Goal: Task Accomplishment & Management: Manage account settings

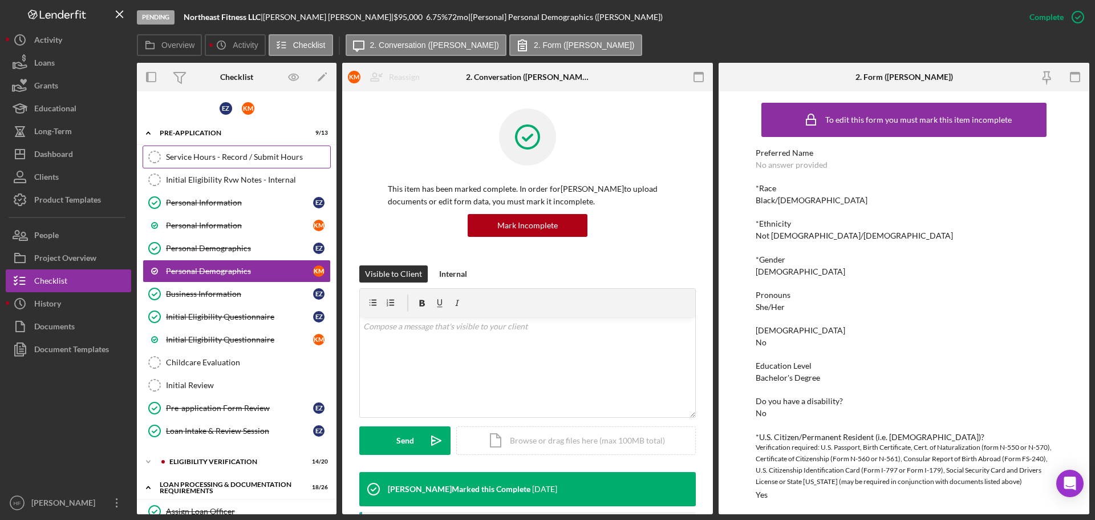
scroll to position [114, 0]
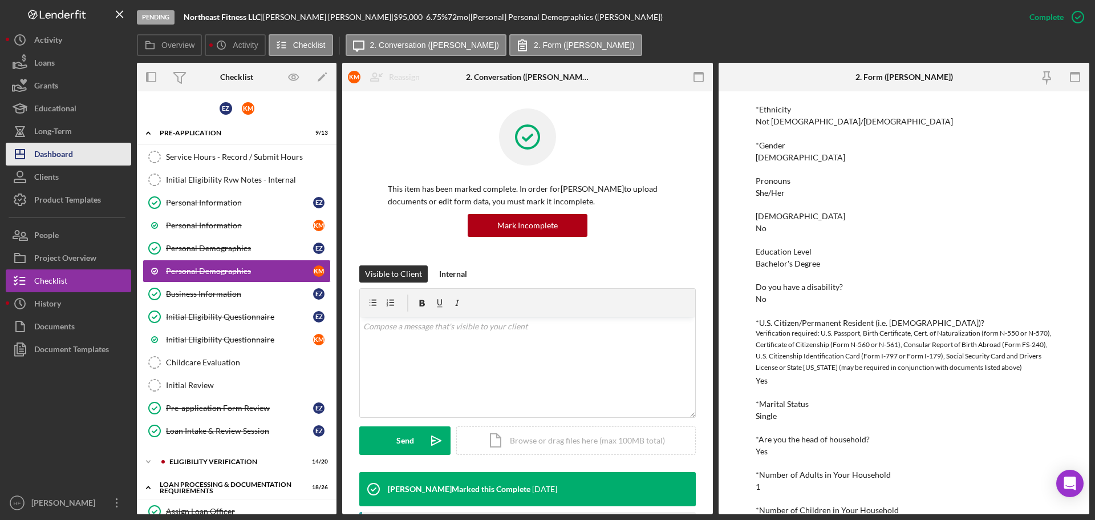
click at [62, 157] on div "Dashboard" at bounding box center [53, 156] width 39 height 26
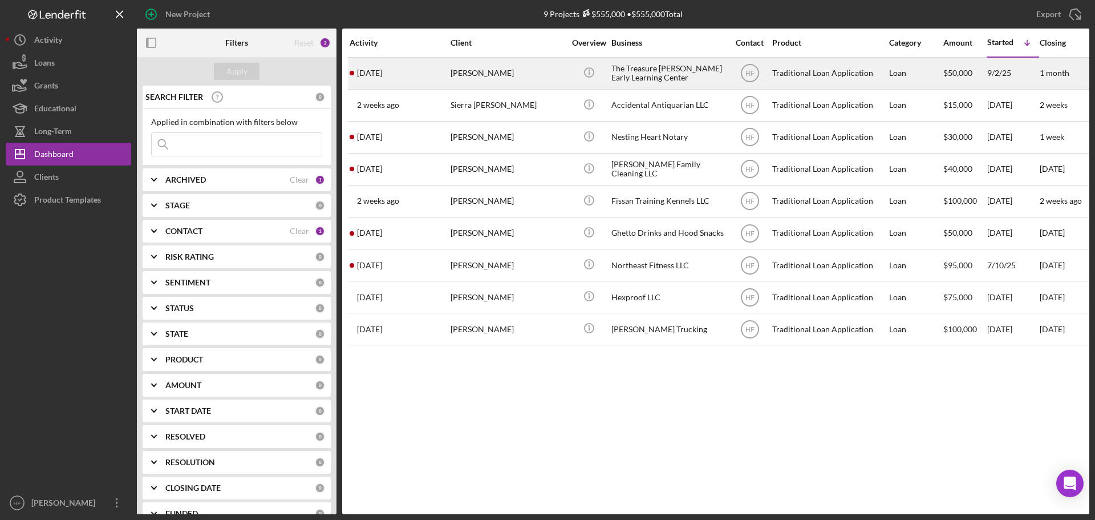
click at [536, 80] on div "[PERSON_NAME]" at bounding box center [508, 73] width 114 height 30
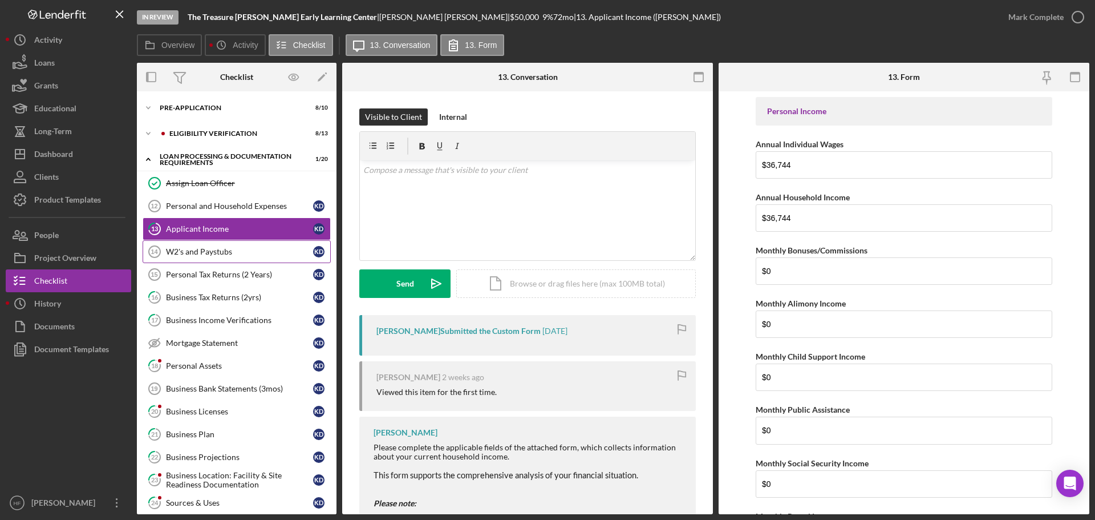
click at [237, 251] on div "W2's and Paystubs" at bounding box center [239, 251] width 147 height 9
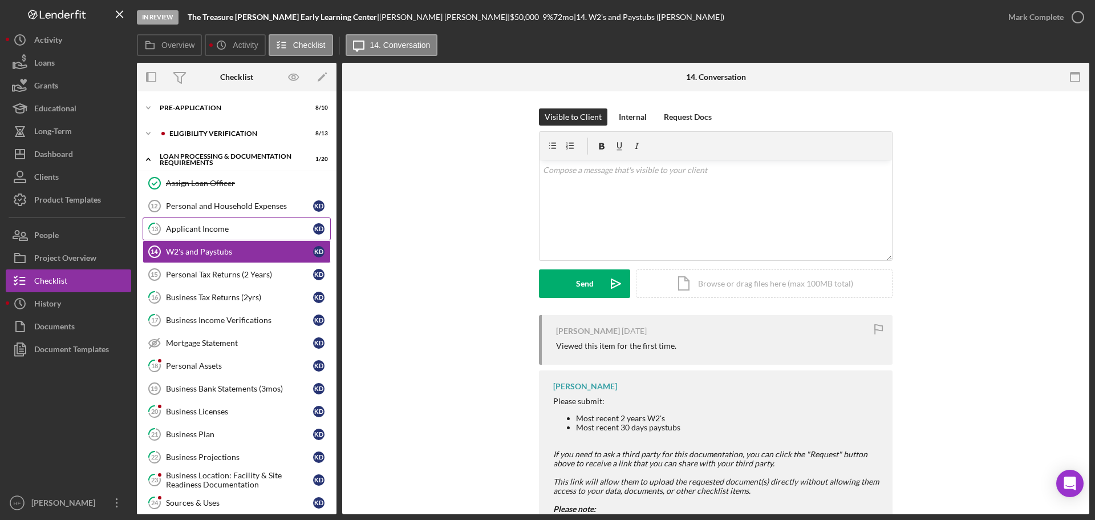
click at [237, 231] on div "Applicant Income" at bounding box center [239, 228] width 147 height 9
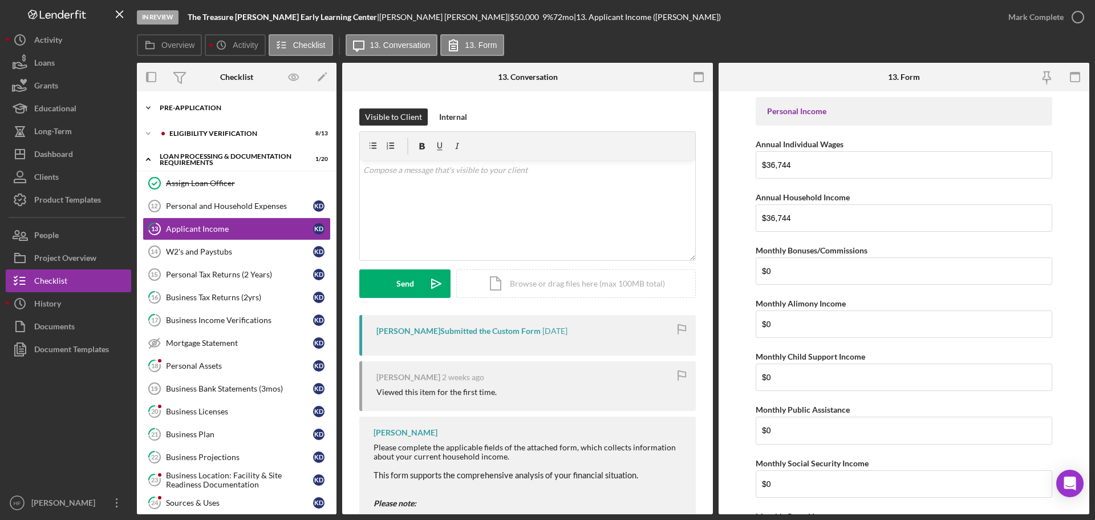
click at [175, 103] on div "Icon/Expander Pre-Application 8 / 10" at bounding box center [237, 107] width 200 height 23
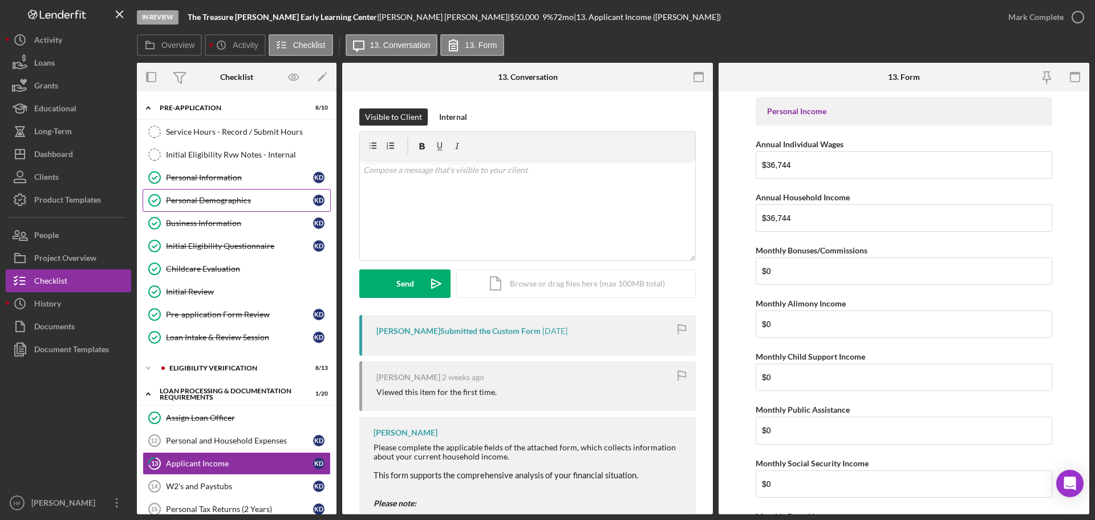
click at [218, 189] on link "Personal Demographics Personal Demographics K D" at bounding box center [237, 200] width 188 height 23
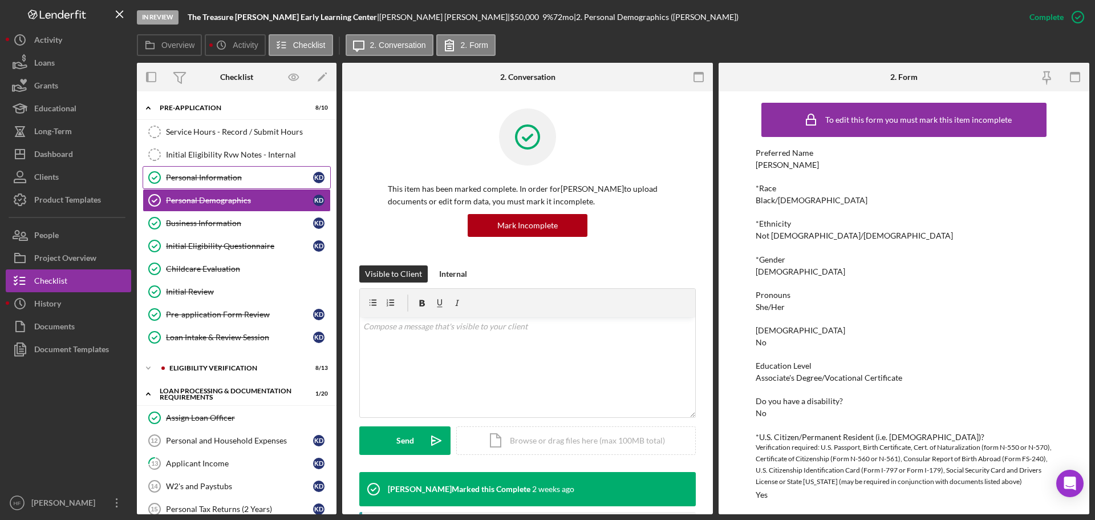
click at [223, 173] on div "Personal Information" at bounding box center [239, 177] width 147 height 9
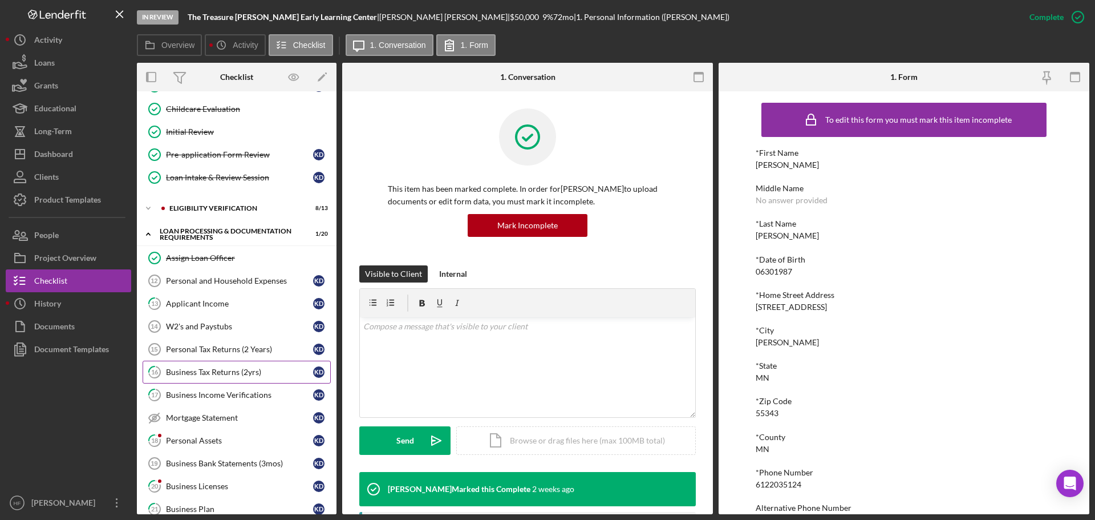
scroll to position [171, 0]
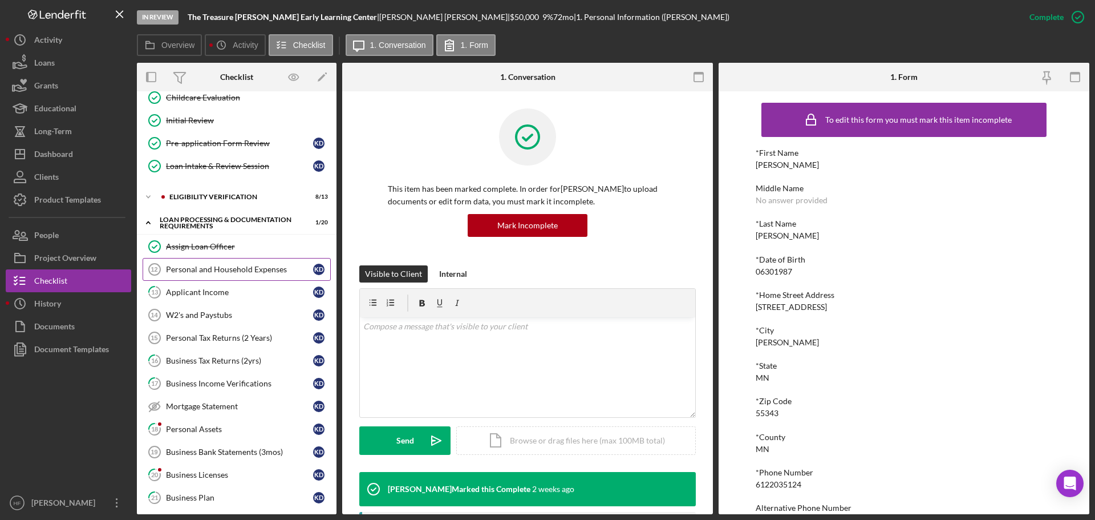
click at [224, 265] on div "Personal and Household Expenses" at bounding box center [239, 269] width 147 height 9
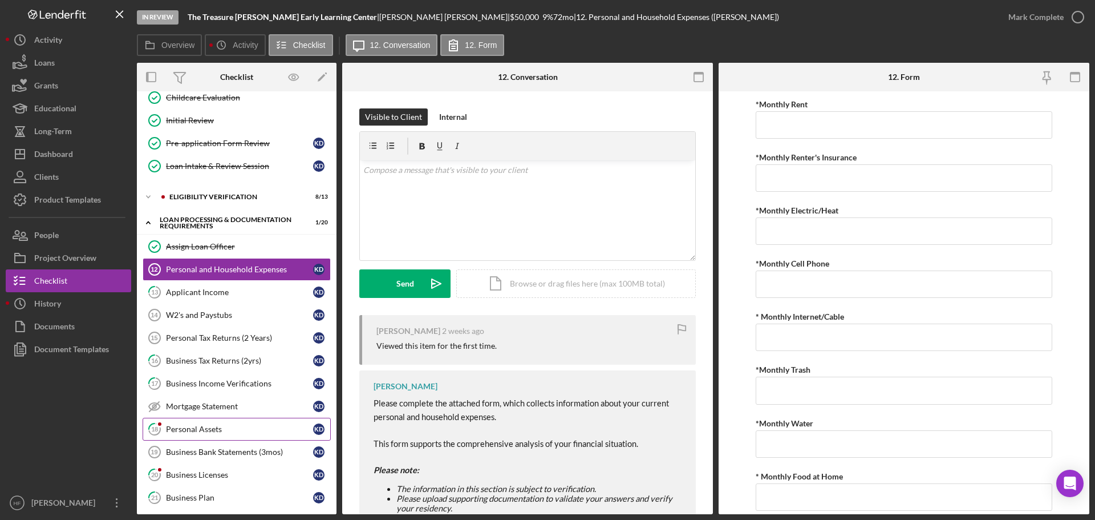
click at [238, 437] on link "18 Personal Assets K D" at bounding box center [237, 429] width 188 height 23
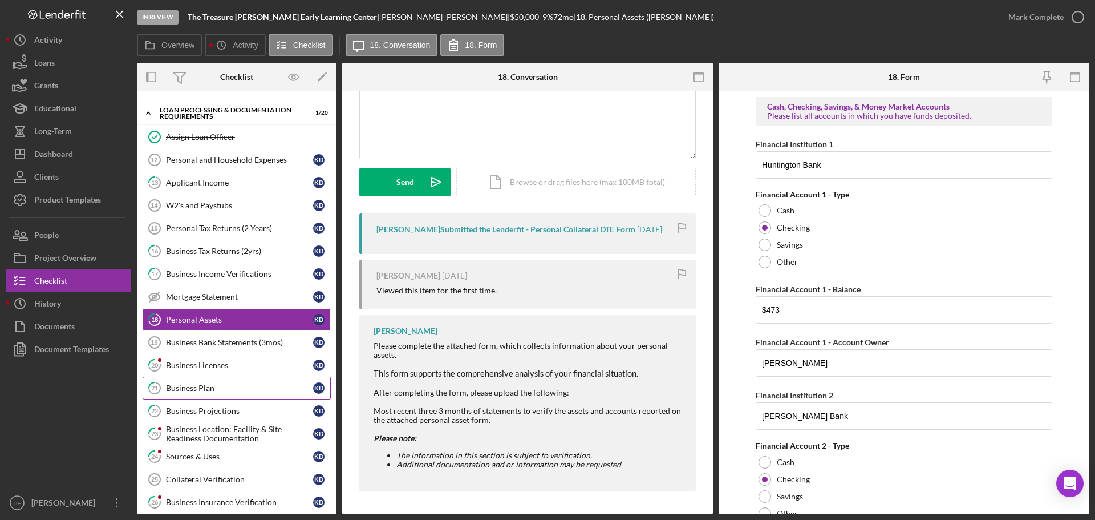
scroll to position [285, 0]
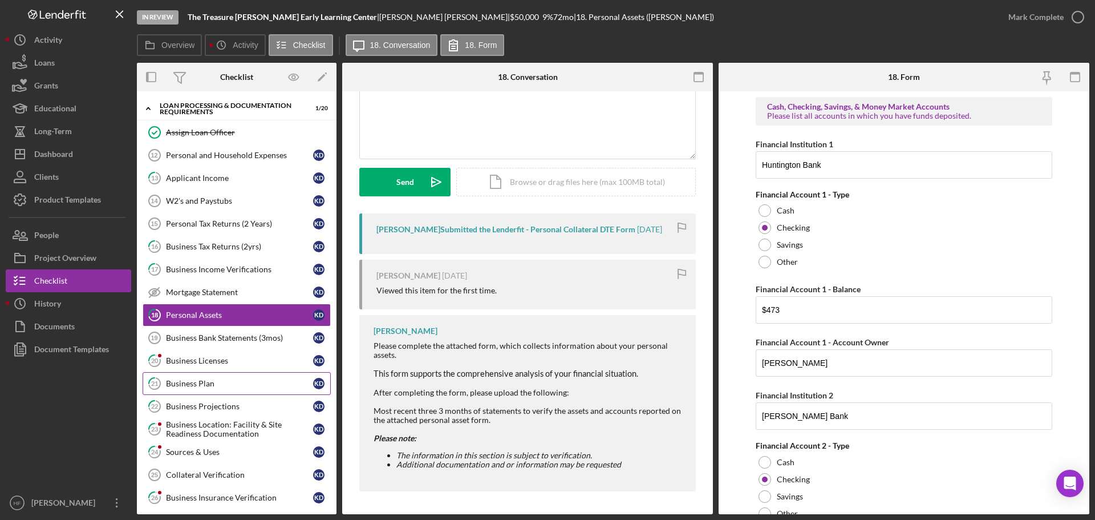
click at [239, 384] on div "Business Plan" at bounding box center [239, 383] width 147 height 9
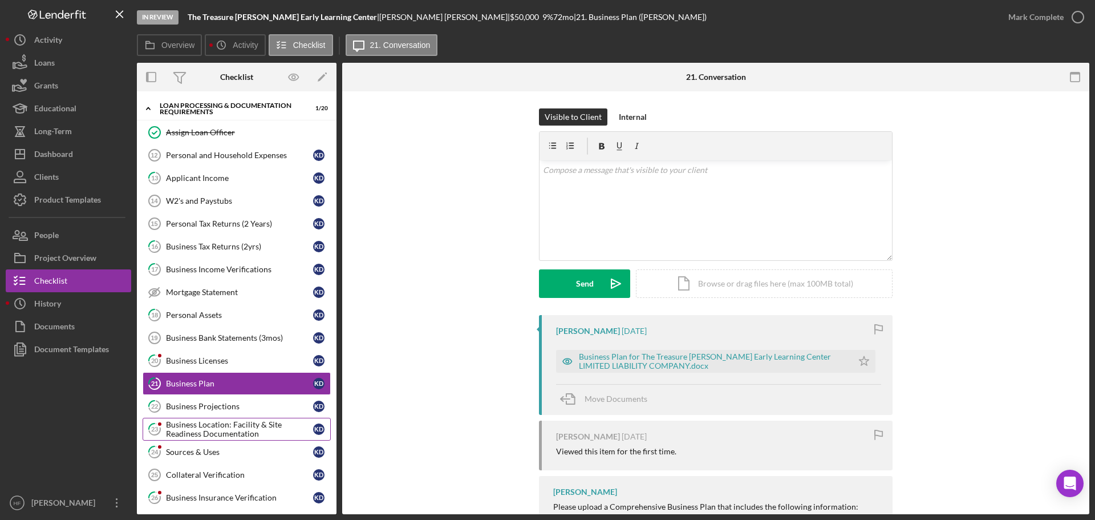
click at [239, 427] on div "Business Location: Facility & Site Readiness Documentation" at bounding box center [239, 429] width 147 height 18
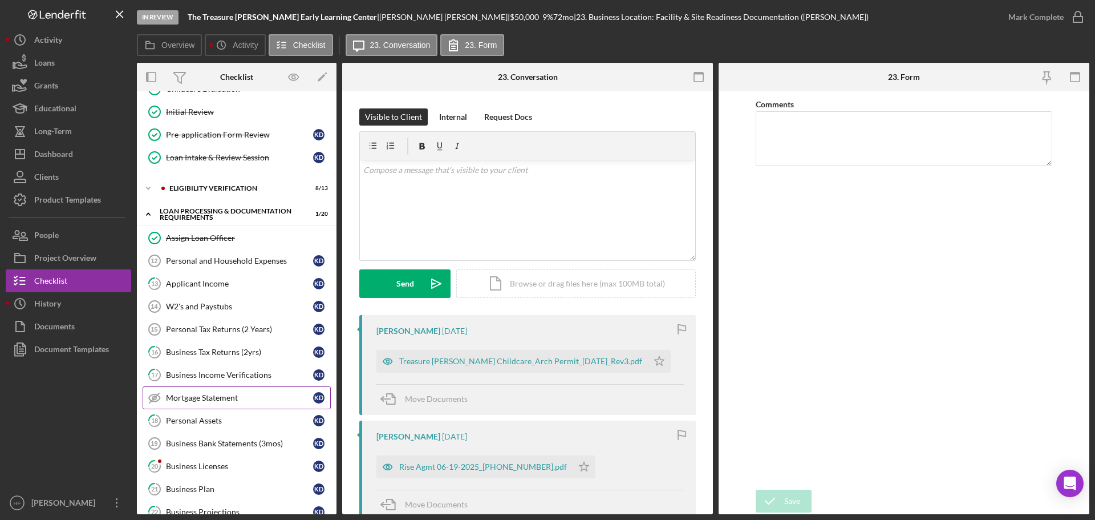
scroll to position [171, 0]
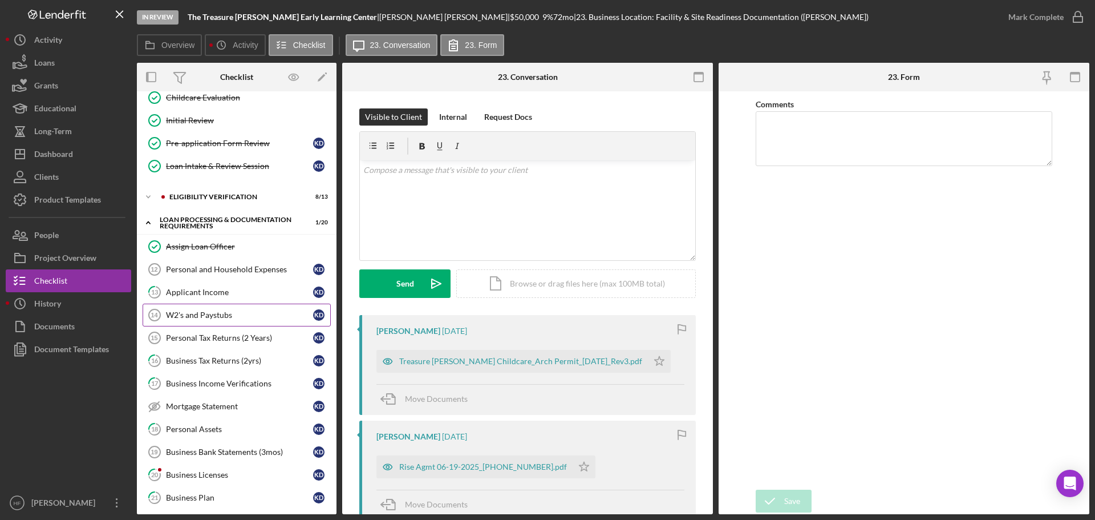
click at [252, 316] on div "W2's and Paystubs" at bounding box center [239, 314] width 147 height 9
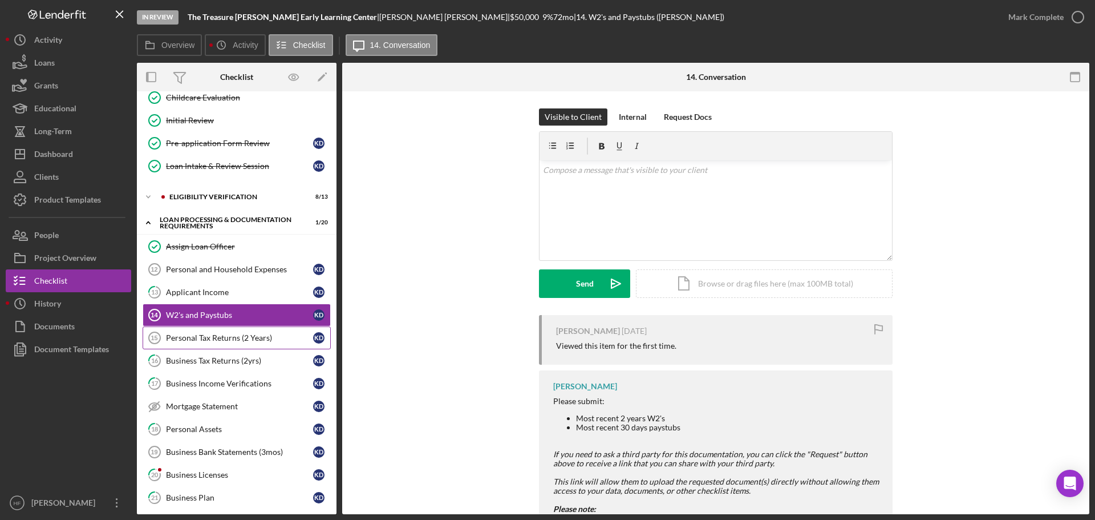
click at [249, 345] on link "Personal Tax Returns (2 Years) 15 Personal Tax Returns (2 Years) K D" at bounding box center [237, 337] width 188 height 23
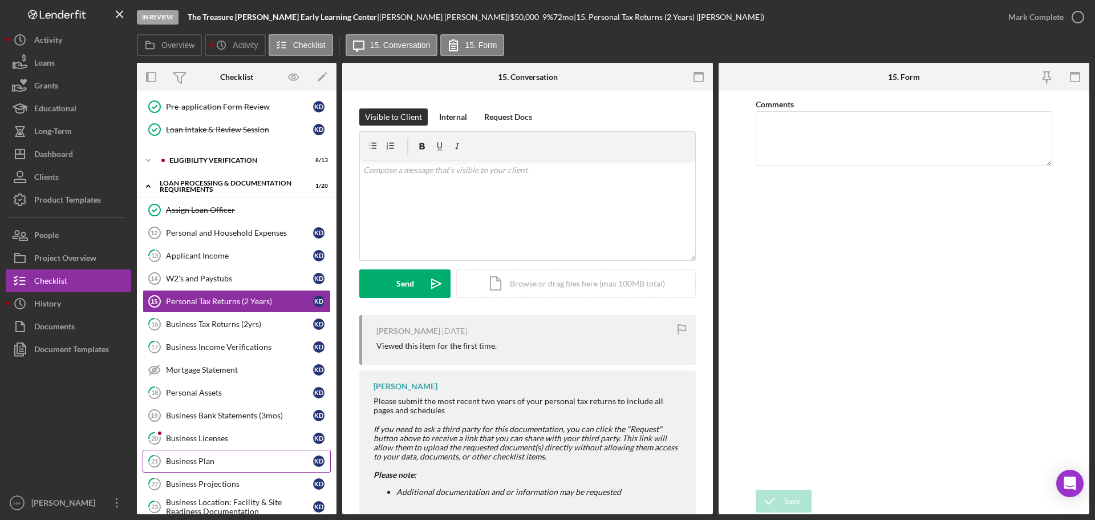
scroll to position [342, 0]
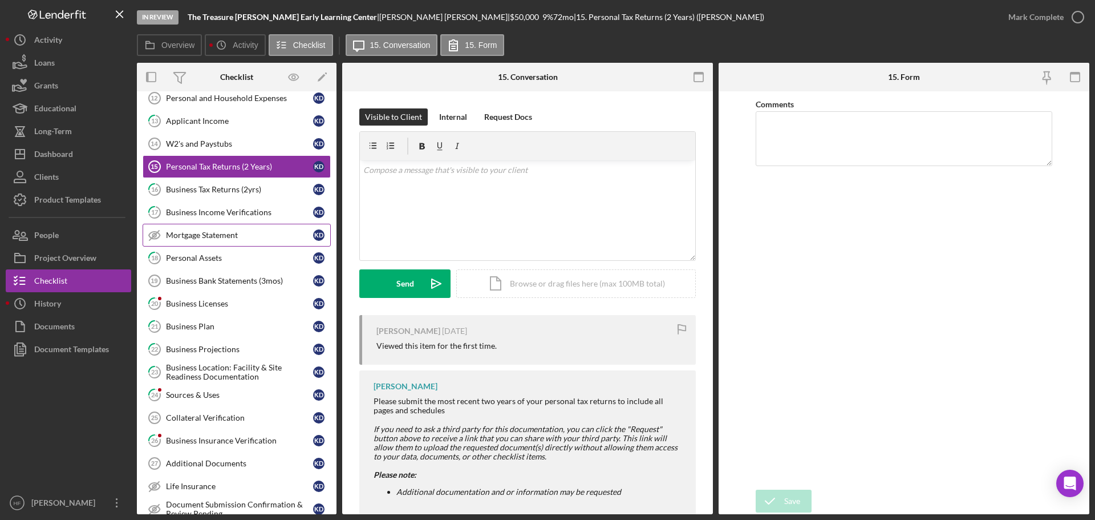
click at [216, 245] on link "Mortgage Statement Mortgage Statement K D" at bounding box center [237, 235] width 188 height 23
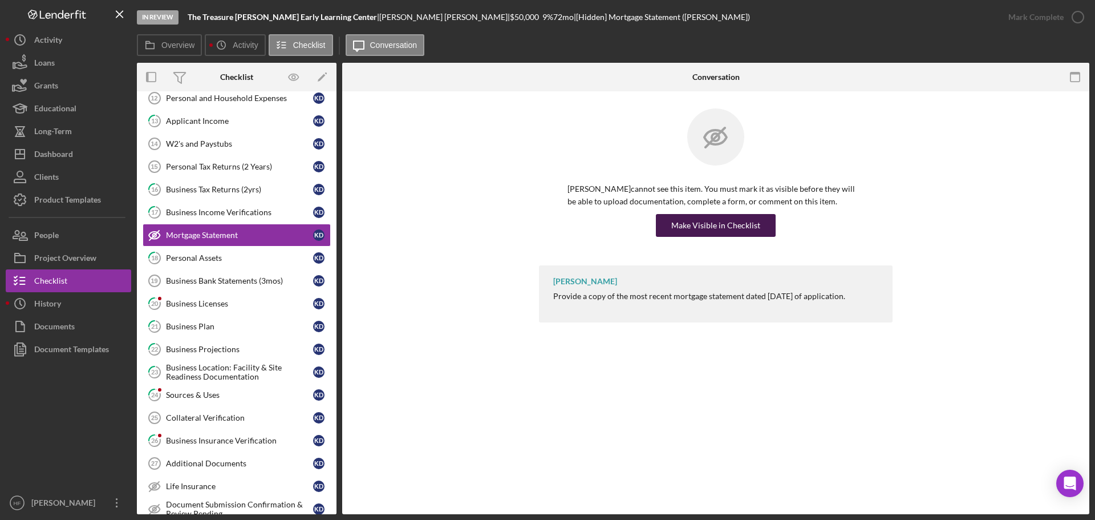
click at [730, 222] on div "Make Visible in Checklist" at bounding box center [715, 225] width 89 height 23
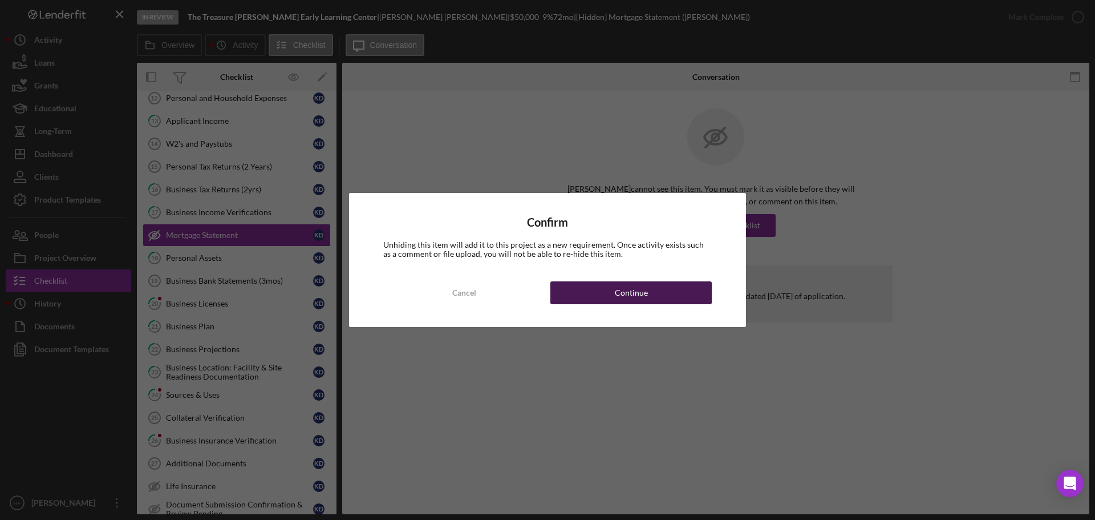
click at [637, 299] on div "Continue" at bounding box center [631, 292] width 33 height 23
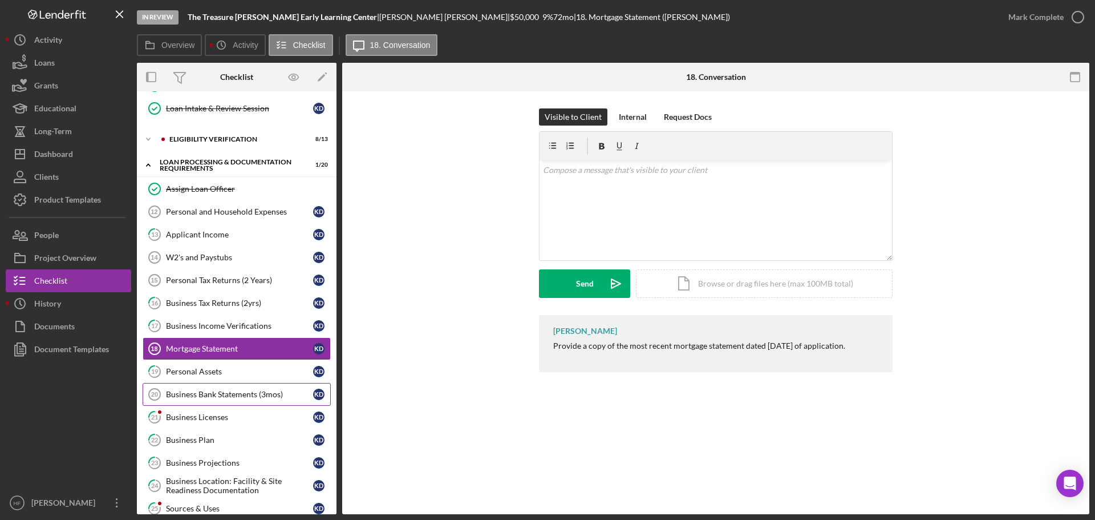
scroll to position [228, 0]
click at [267, 251] on link "W2's and Paystubs 14 W2's and Paystubs K D" at bounding box center [237, 257] width 188 height 23
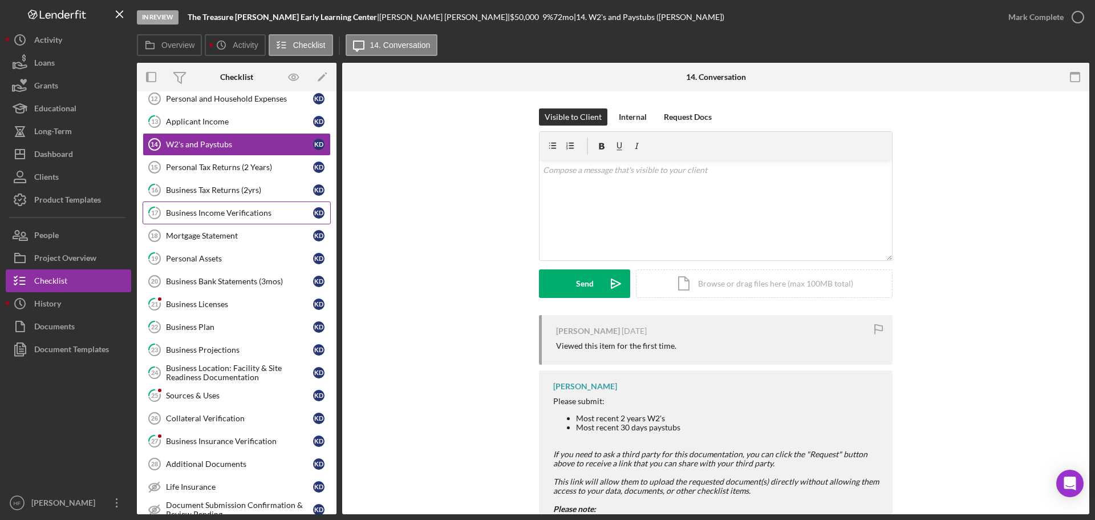
scroll to position [399, 0]
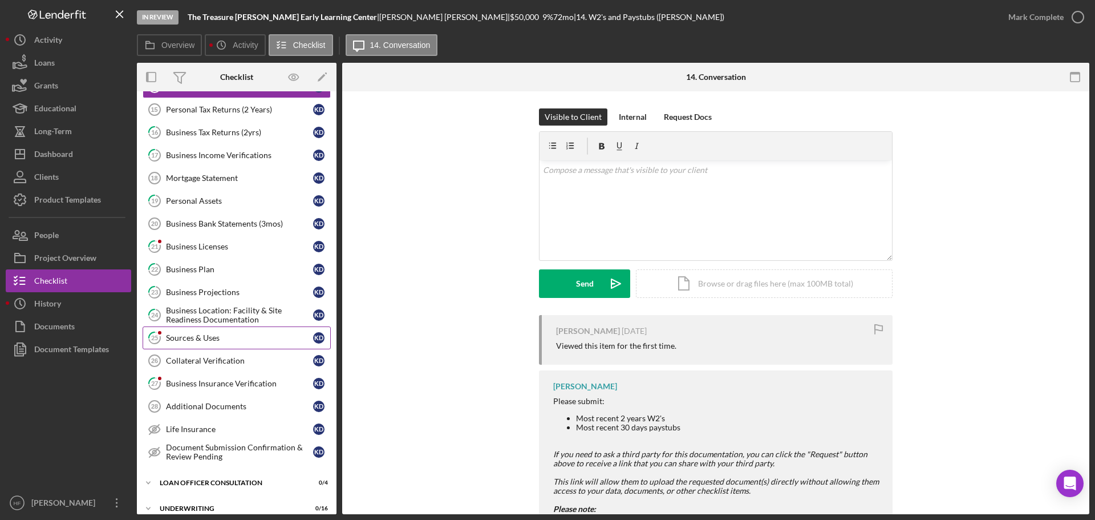
click at [229, 336] on div "Sources & Uses" at bounding box center [239, 337] width 147 height 9
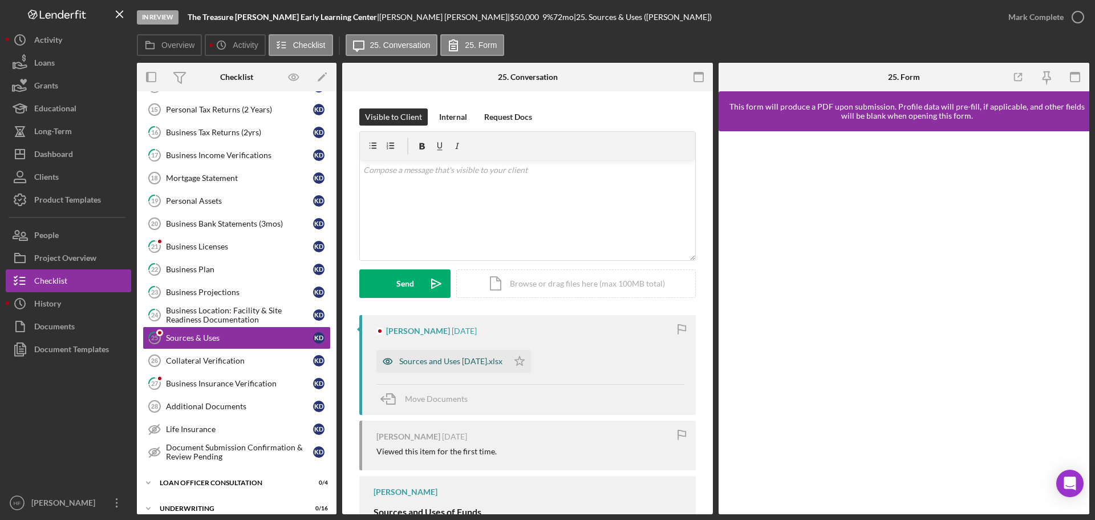
click at [434, 361] on div "Sources and Uses [DATE].xlsx" at bounding box center [450, 361] width 103 height 9
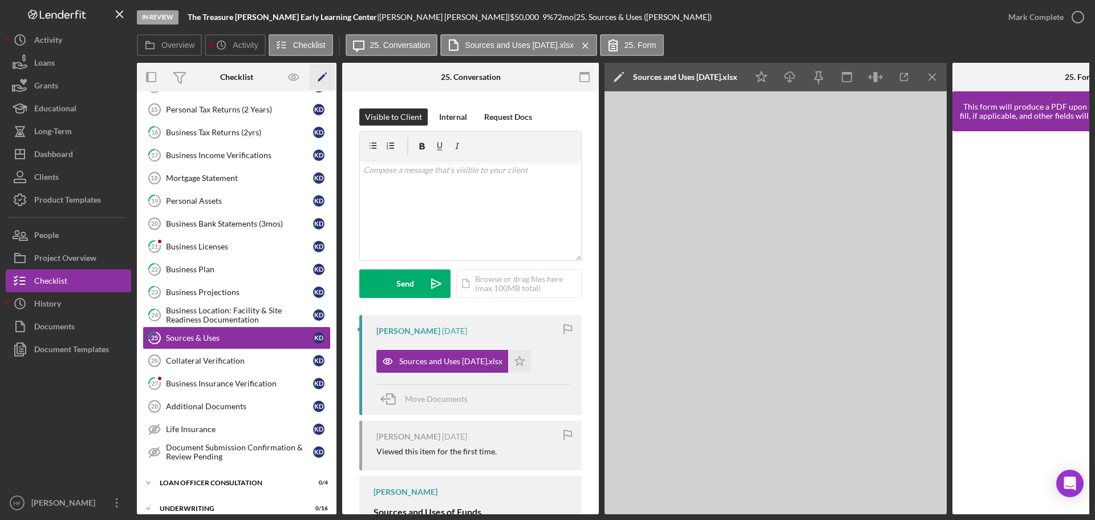
click at [318, 72] on icon "Icon/Edit" at bounding box center [323, 77] width 26 height 26
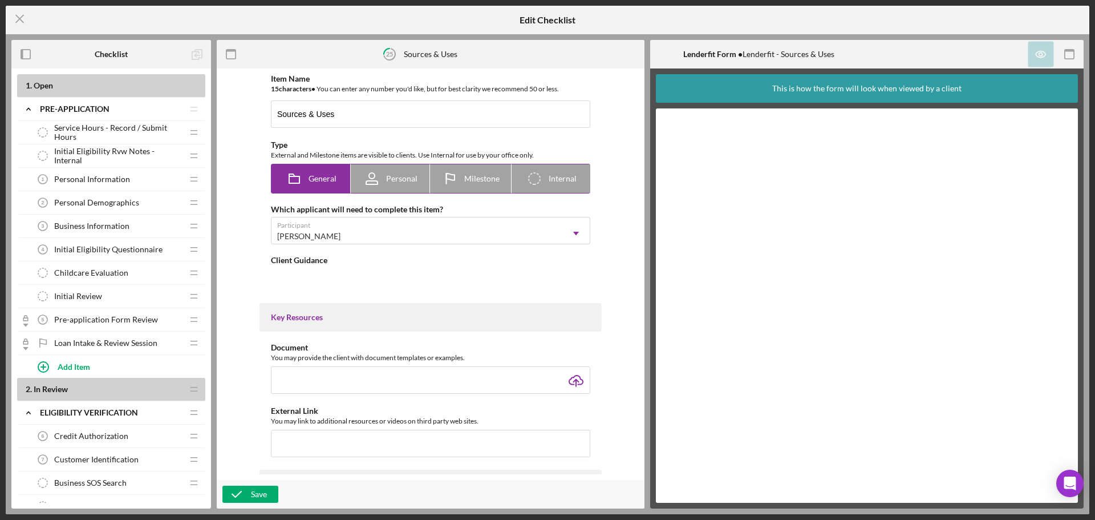
type textarea "<div> <h3 class="" data-start="183" data-end="218"><span style="font-size: 12pt…"
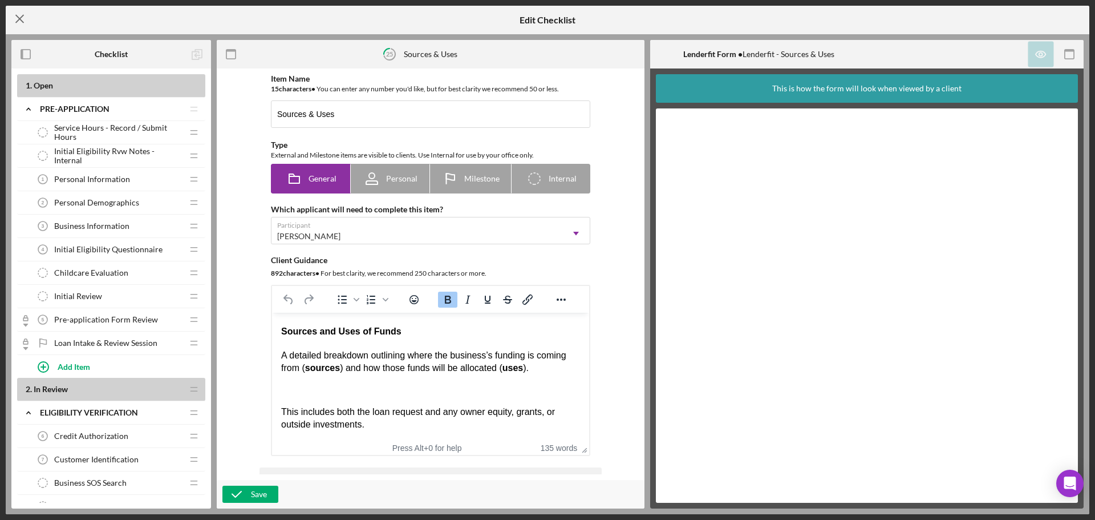
click at [17, 16] on icon "Icon/Menu Close" at bounding box center [20, 19] width 29 height 29
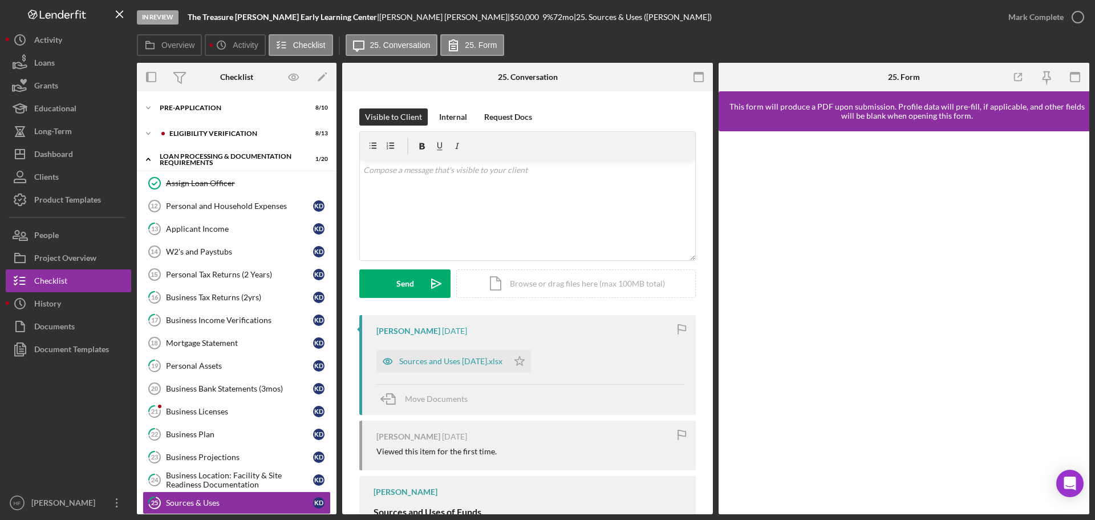
scroll to position [200, 0]
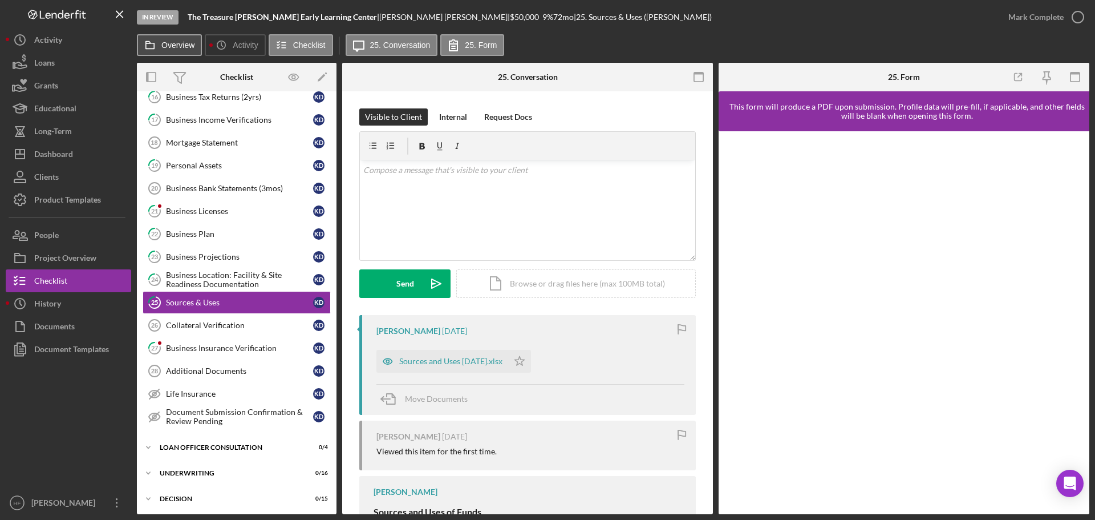
click at [160, 44] on icon at bounding box center [150, 45] width 23 height 23
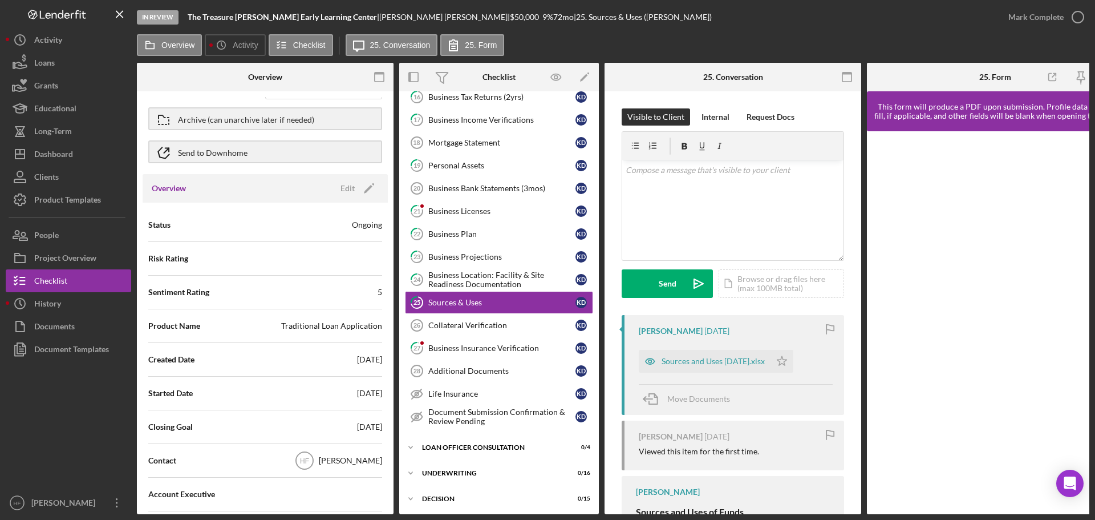
scroll to position [57, 0]
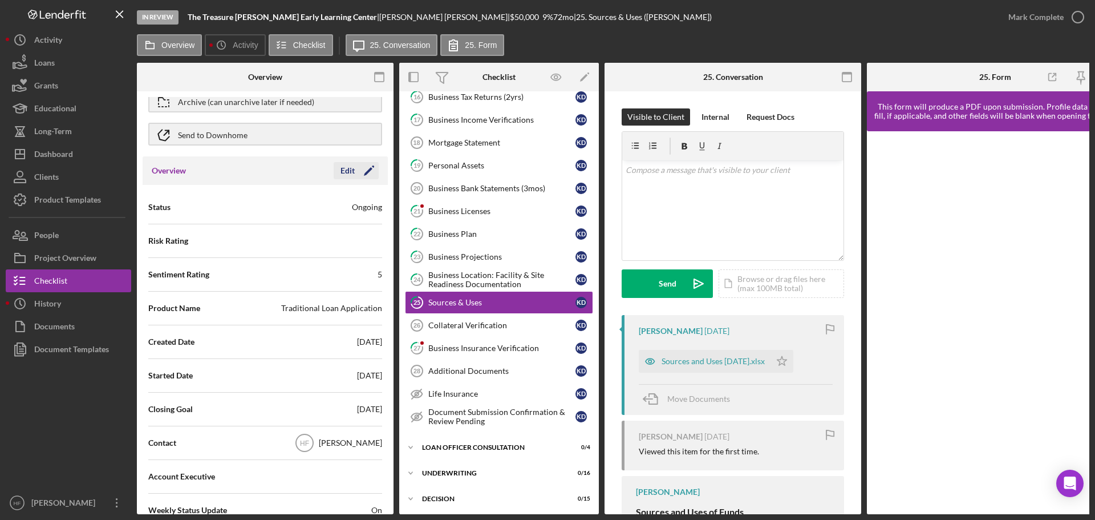
click at [362, 173] on icon "Icon/Edit" at bounding box center [369, 170] width 29 height 29
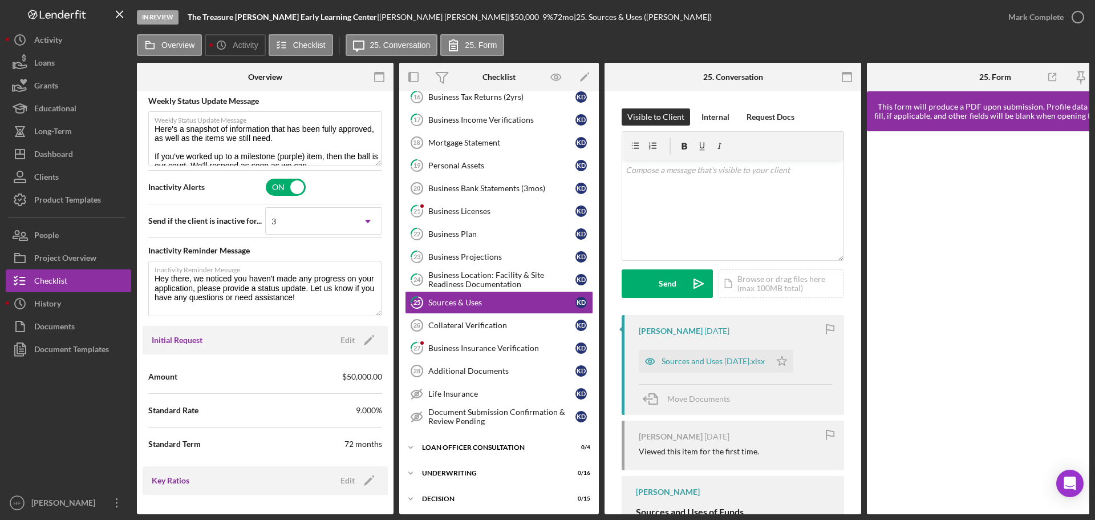
scroll to position [570, 0]
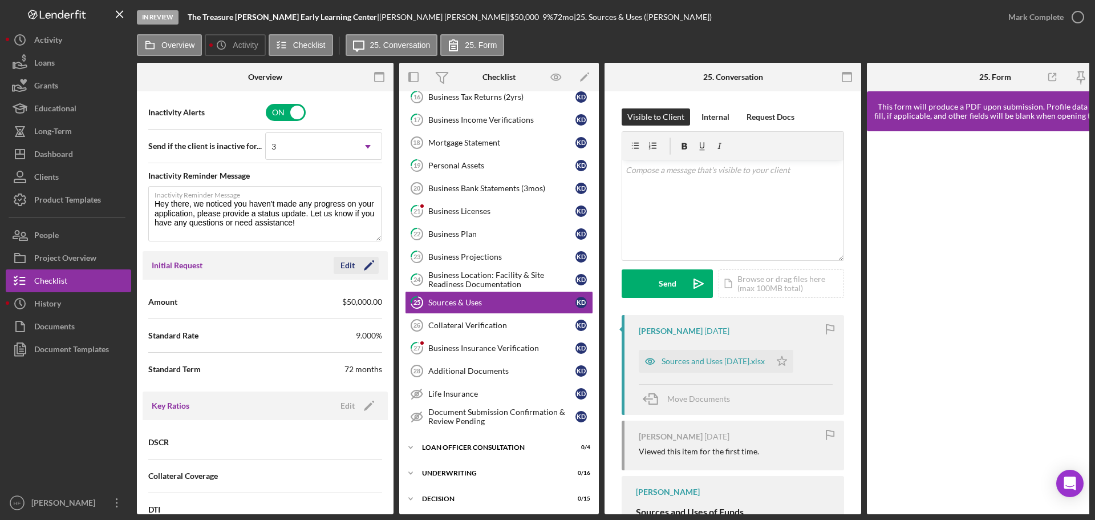
click at [359, 266] on icon "Icon/Edit" at bounding box center [369, 265] width 29 height 29
drag, startPoint x: 285, startPoint y: 301, endPoint x: 272, endPoint y: 300, distance: 12.6
click at [272, 300] on input "$50,000" at bounding box center [323, 301] width 117 height 27
type input "$75,000"
click at [354, 269] on div "Save" at bounding box center [359, 265] width 16 height 17
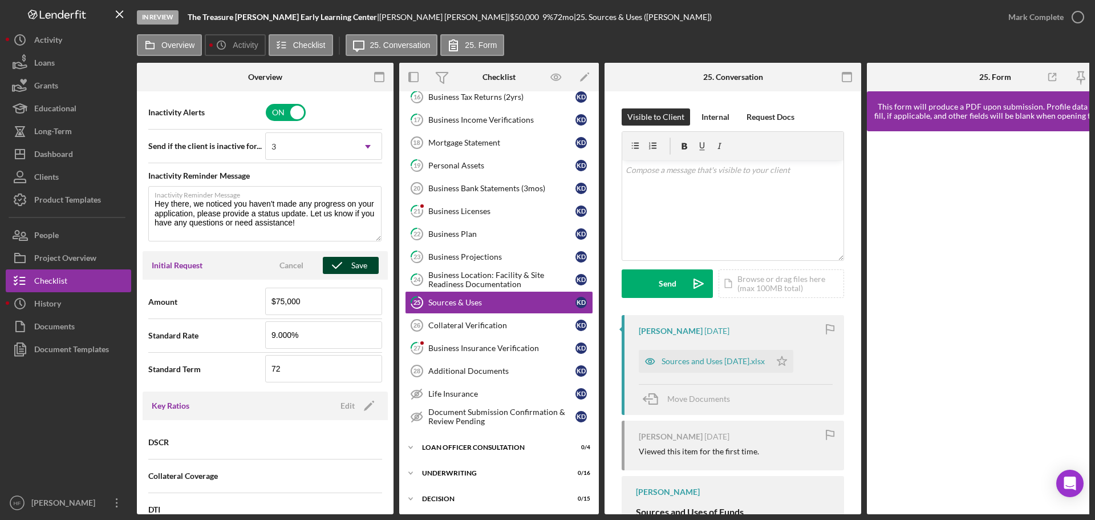
type textarea "Here's a snapshot of information that has been fully approved, as well as the i…"
click at [183, 42] on label "Overview" at bounding box center [177, 45] width 33 height 9
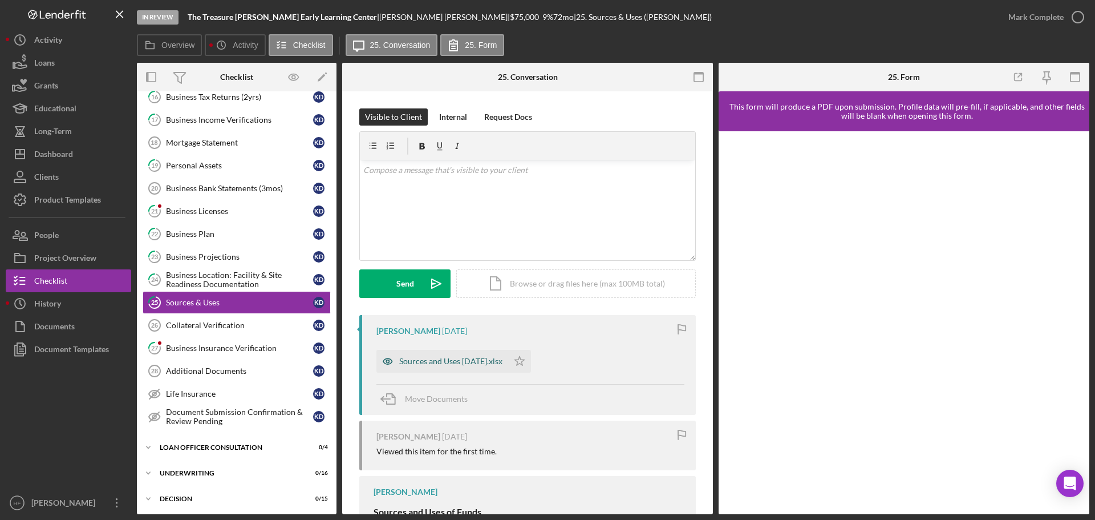
click at [471, 357] on div "Sources and Uses [DATE].xlsx" at bounding box center [450, 361] width 103 height 9
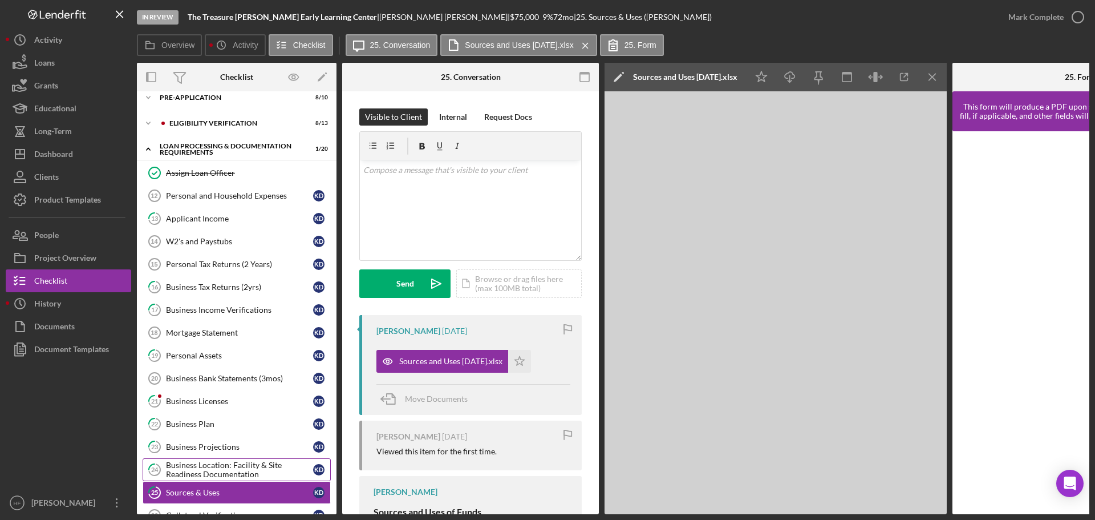
scroll to position [0, 0]
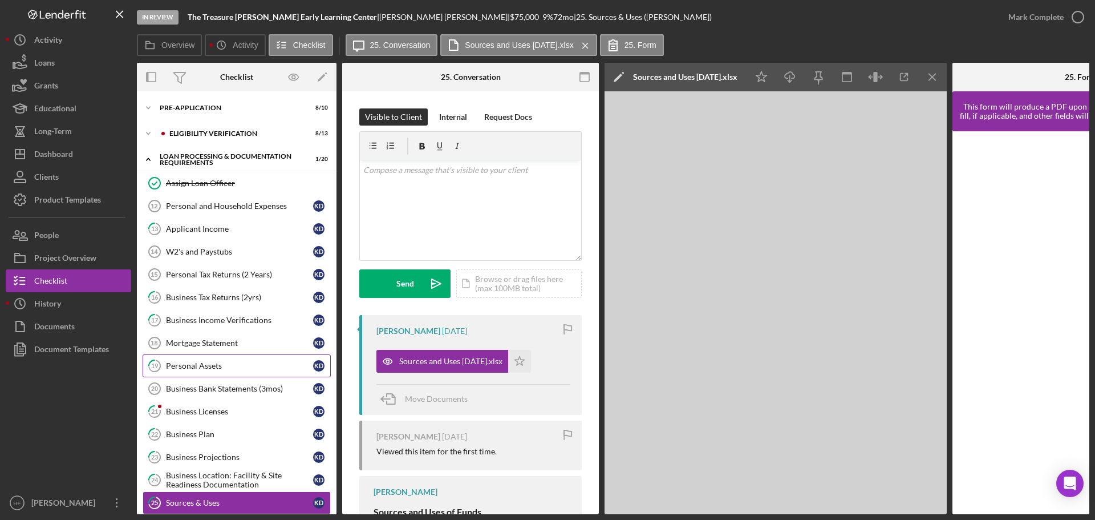
click at [255, 363] on div "Personal Assets" at bounding box center [239, 365] width 147 height 9
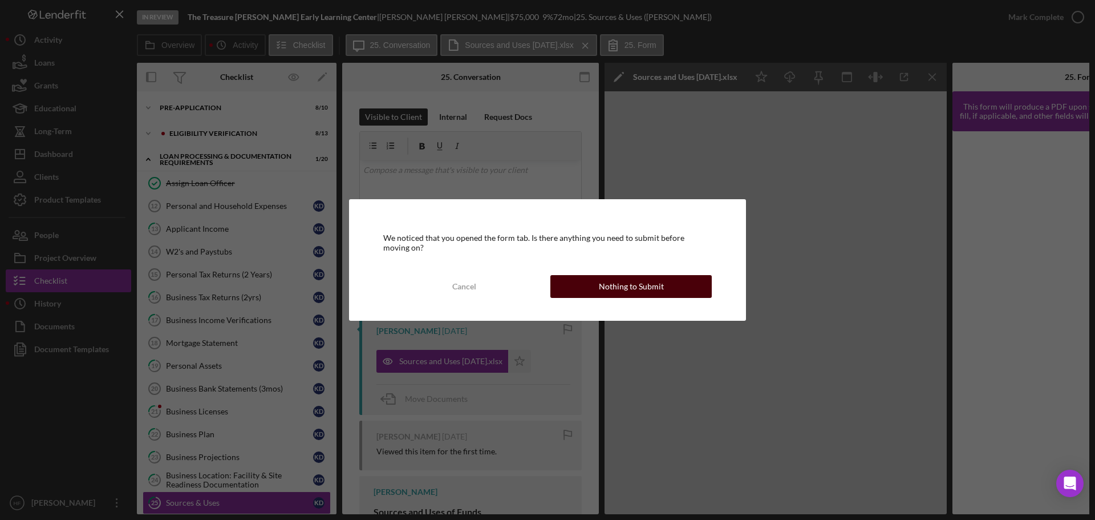
click at [670, 290] on button "Nothing to Submit" at bounding box center [630, 286] width 161 height 23
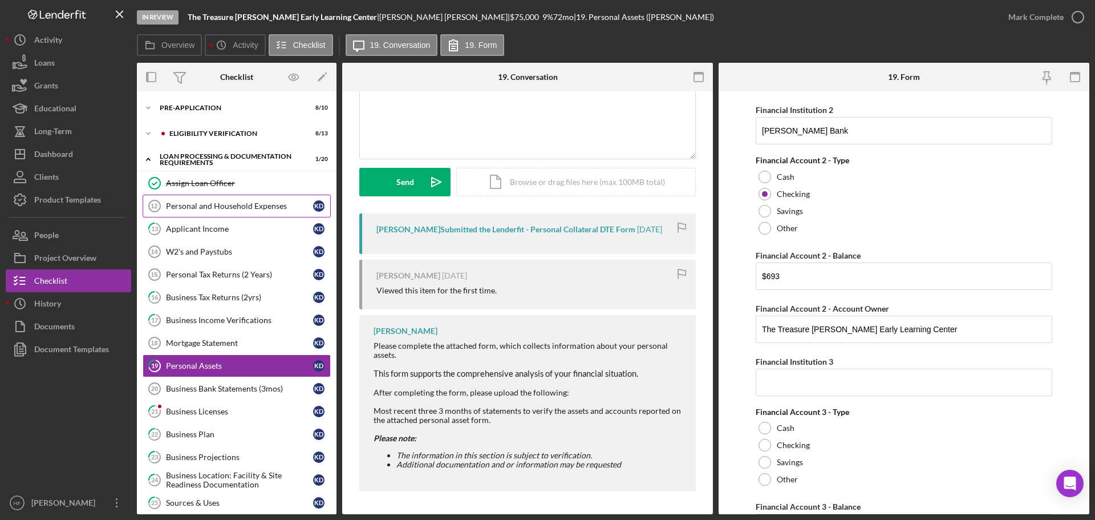
click at [232, 206] on div "Personal and Household Expenses" at bounding box center [239, 205] width 147 height 9
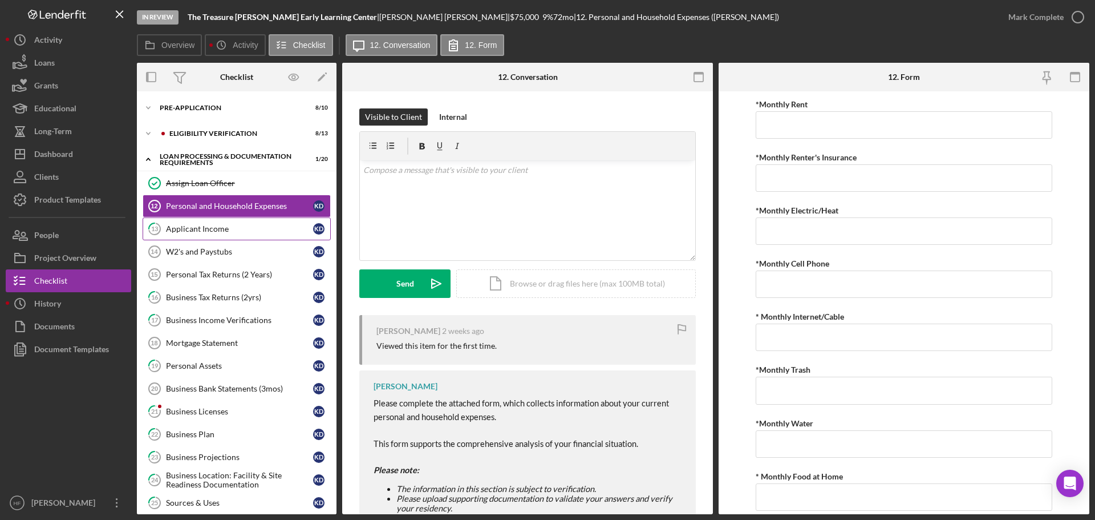
click at [232, 222] on link "13 Applicant Income K D" at bounding box center [237, 228] width 188 height 23
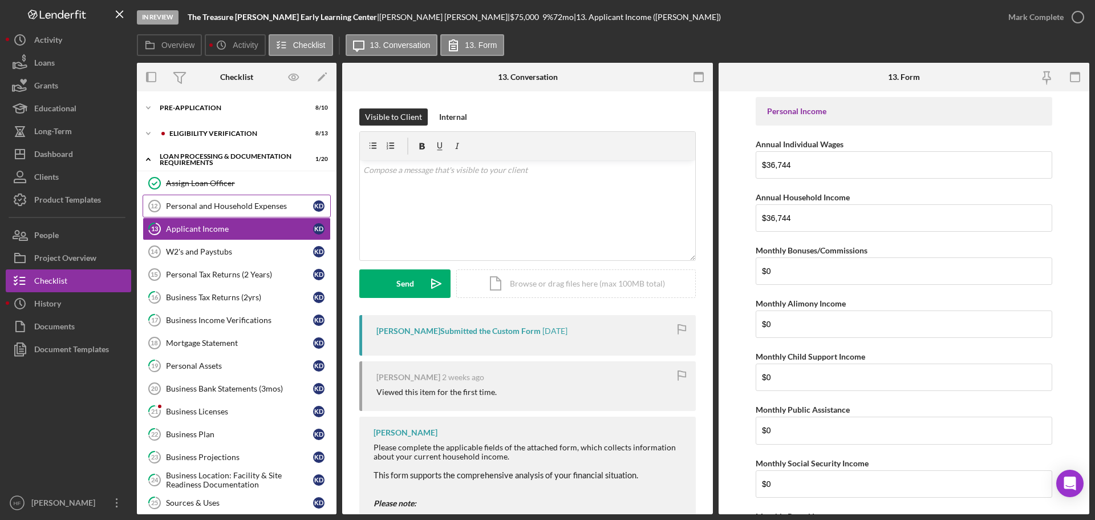
click at [232, 202] on div "Personal and Household Expenses" at bounding box center [239, 205] width 147 height 9
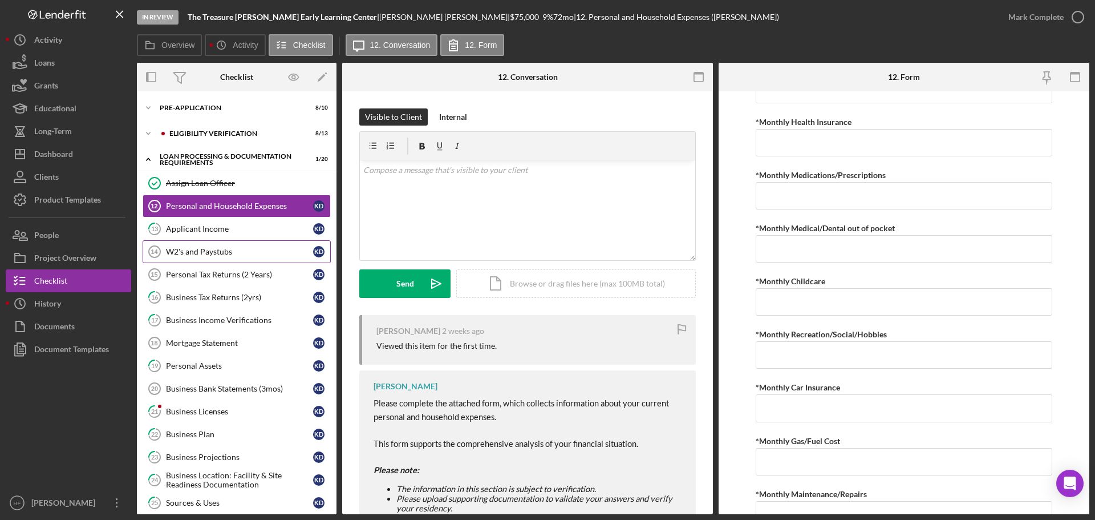
click at [248, 242] on link "W2's and Paystubs 14 W2's and Paystubs K D" at bounding box center [237, 251] width 188 height 23
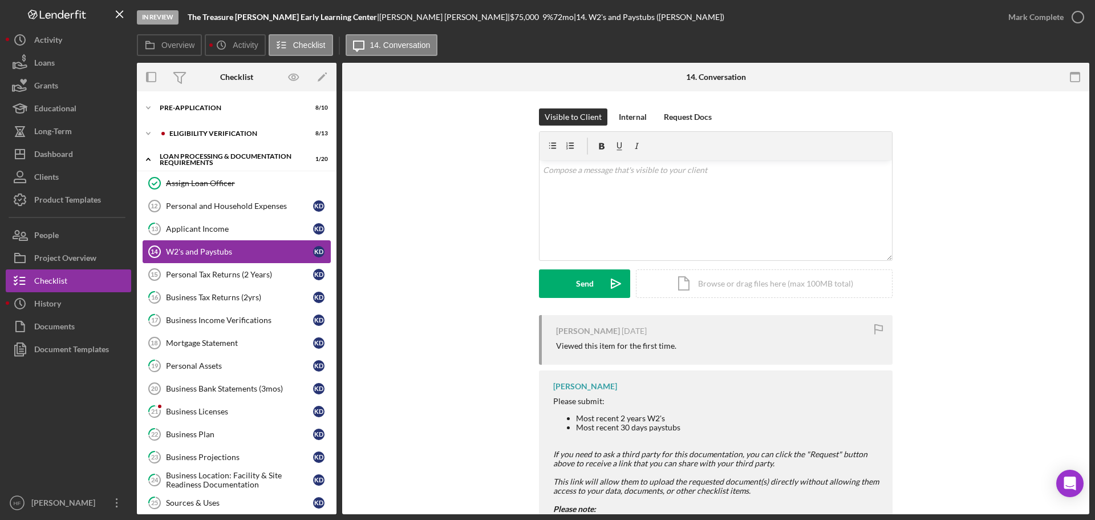
click at [248, 242] on link "W2's and Paystubs 14 W2's and Paystubs K D" at bounding box center [237, 251] width 188 height 23
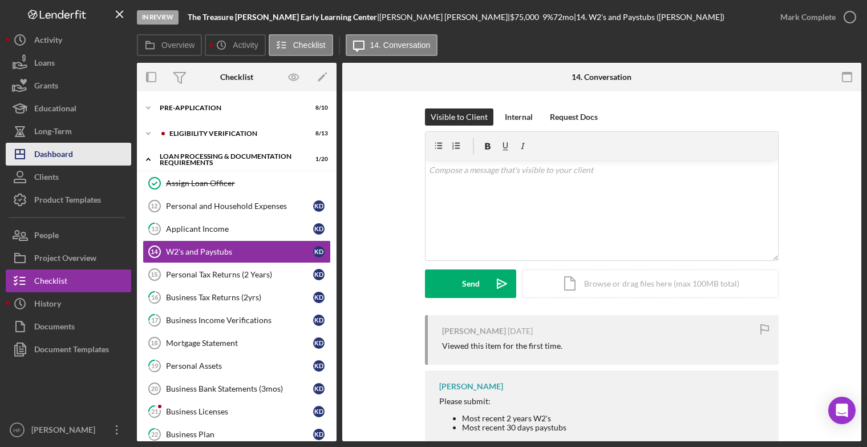
click at [76, 146] on button "Icon/Dashboard Dashboard" at bounding box center [68, 154] width 125 height 23
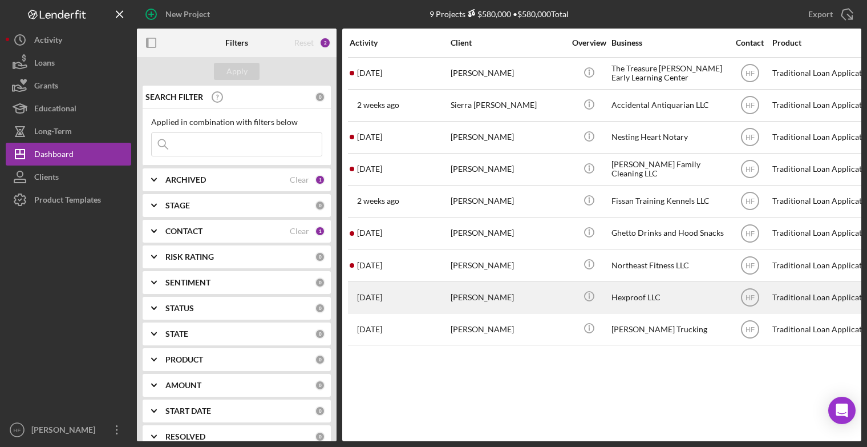
click at [427, 301] on div "[DATE] [PERSON_NAME]" at bounding box center [400, 297] width 100 height 30
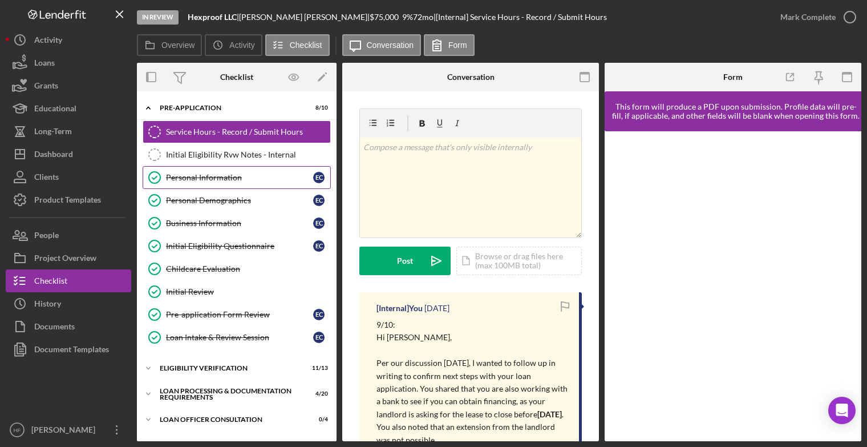
click at [227, 177] on div "Personal Information" at bounding box center [239, 177] width 147 height 9
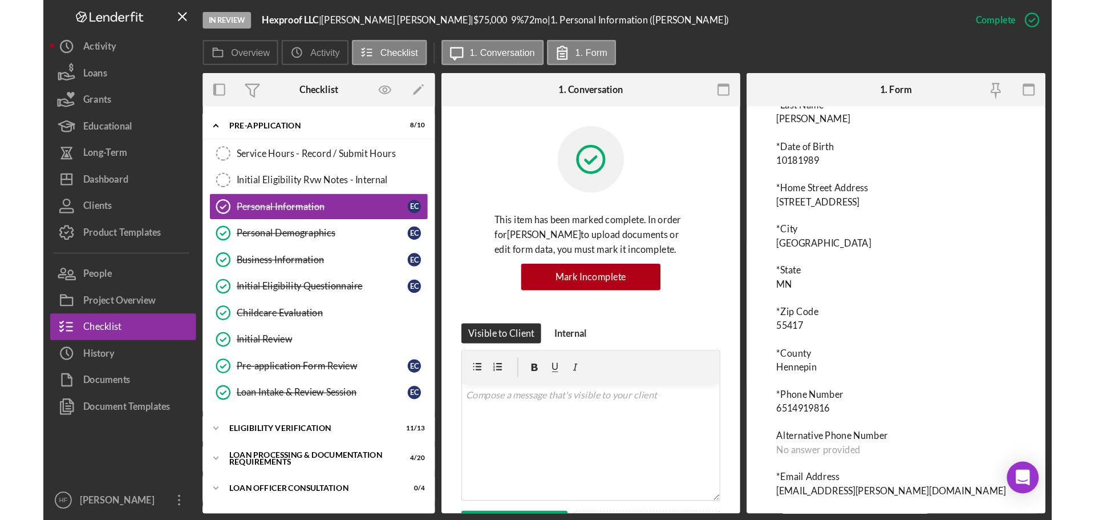
scroll to position [136, 0]
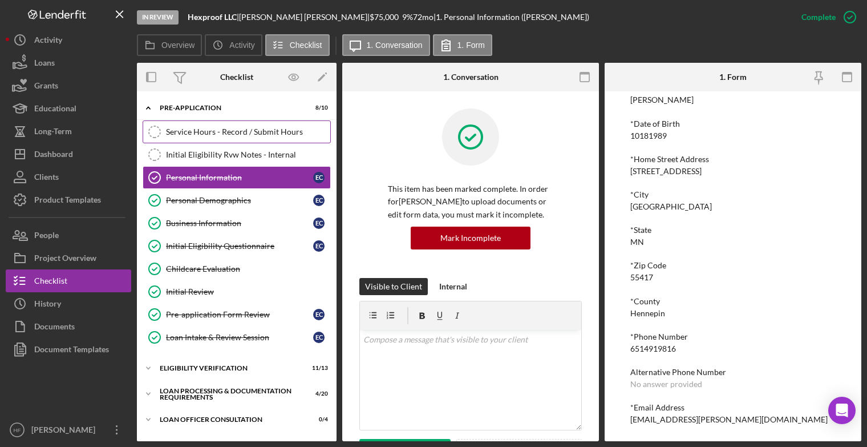
click at [264, 131] on div "Service Hours - Record / Submit Hours" at bounding box center [248, 131] width 164 height 9
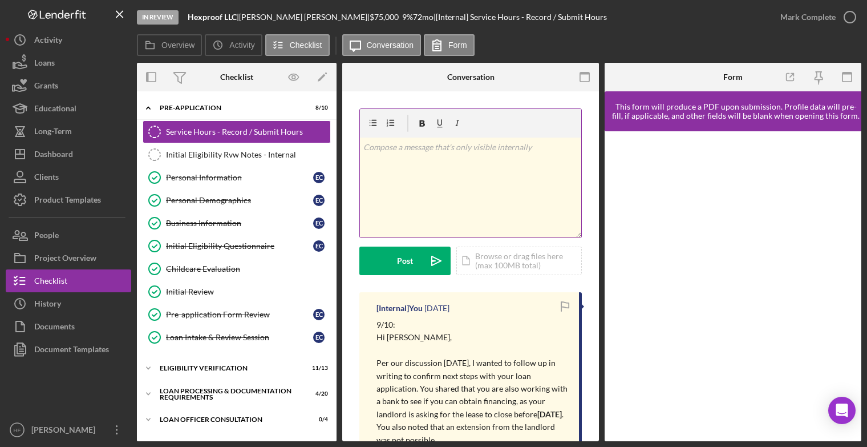
click at [457, 159] on div "v Color teal Color pink Remove color Add row above Add row below Add column bef…" at bounding box center [470, 187] width 221 height 100
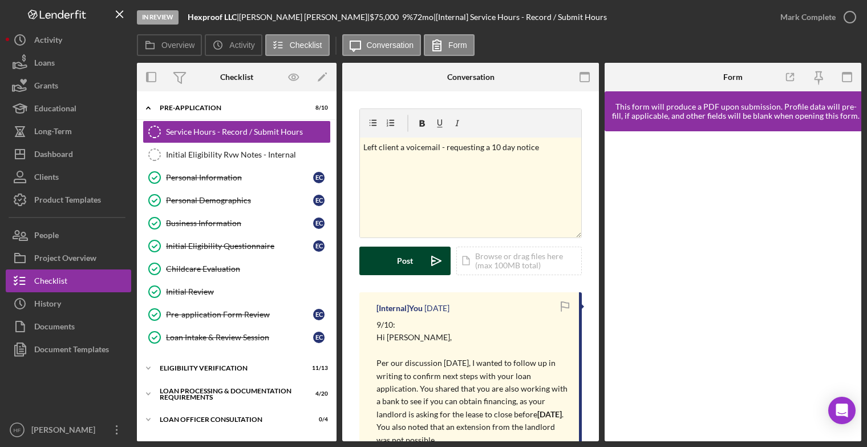
click at [394, 266] on button "Post Icon/icon-invite-send" at bounding box center [404, 260] width 91 height 29
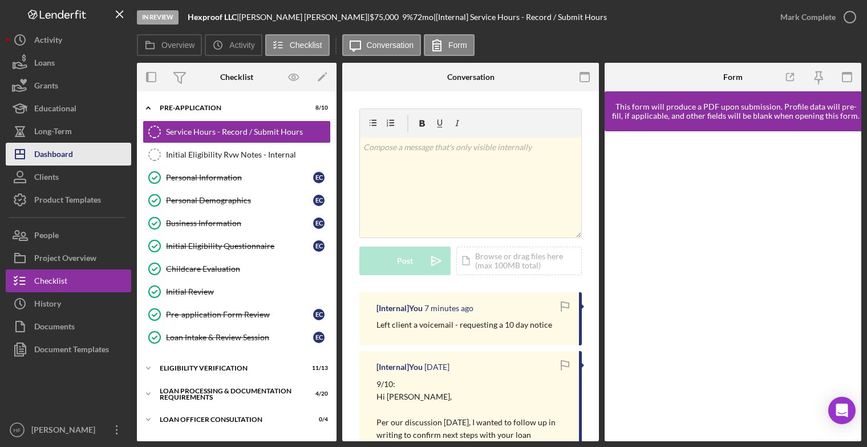
click at [58, 157] on div "Dashboard" at bounding box center [53, 156] width 39 height 26
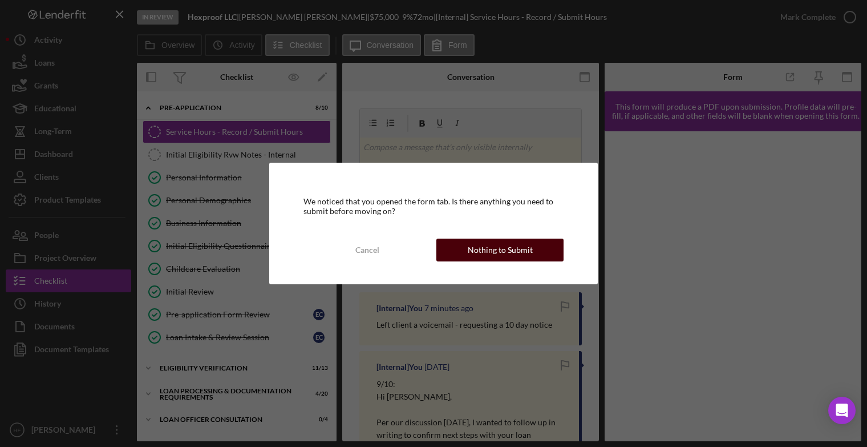
click at [534, 249] on button "Nothing to Submit" at bounding box center [499, 249] width 127 height 23
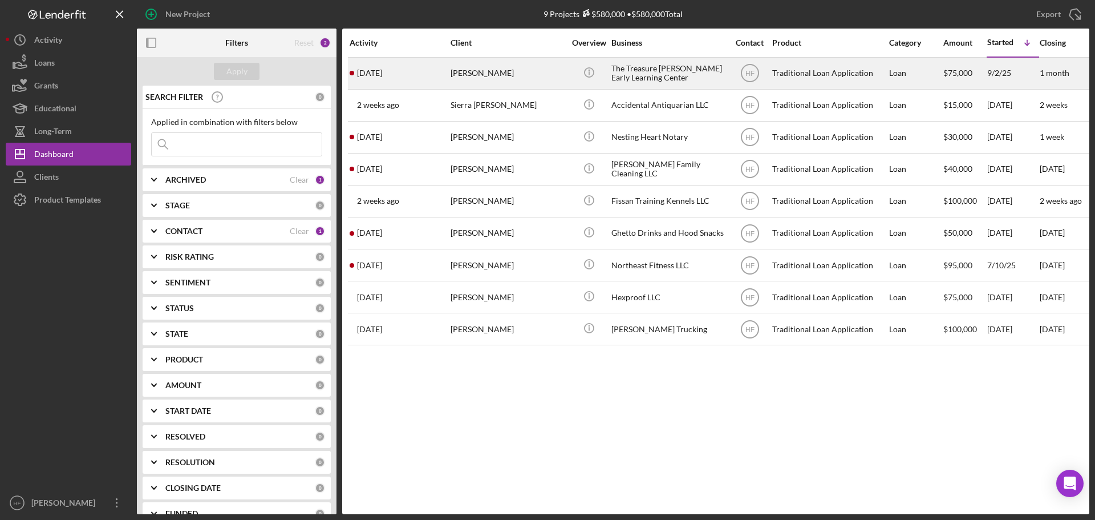
click at [471, 84] on div "[PERSON_NAME]" at bounding box center [508, 73] width 114 height 30
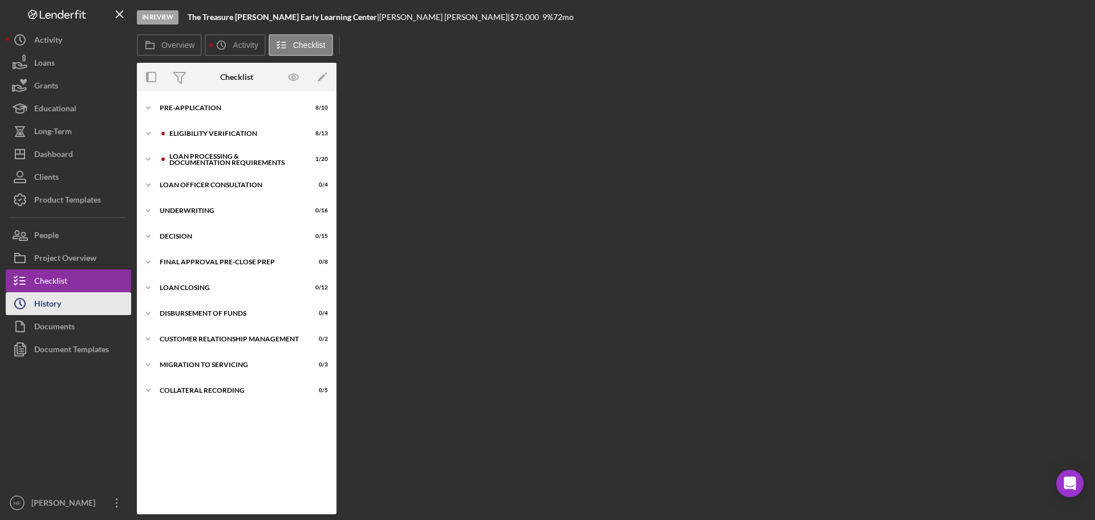
click at [88, 308] on button "Icon/History History" at bounding box center [68, 303] width 125 height 23
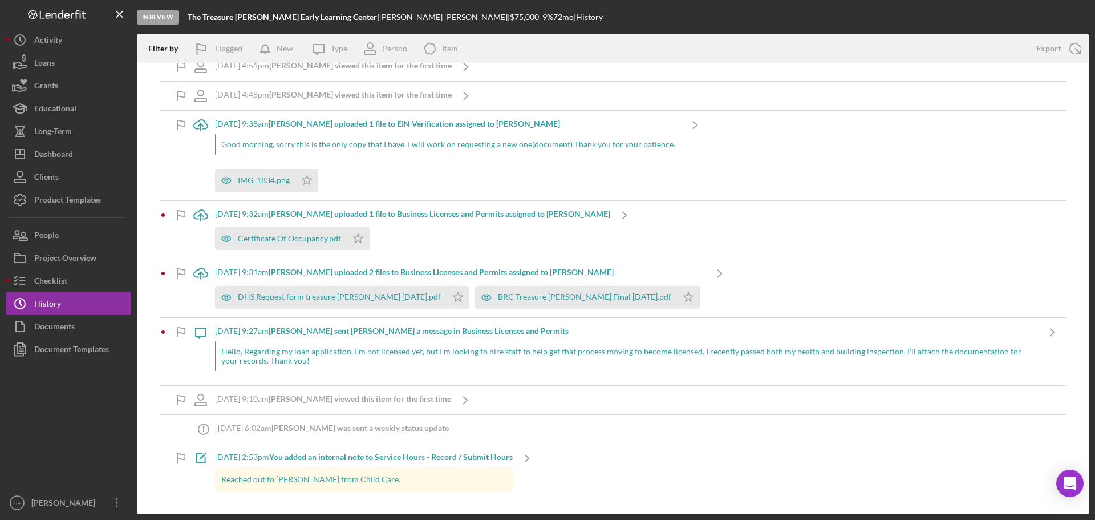
scroll to position [1027, 0]
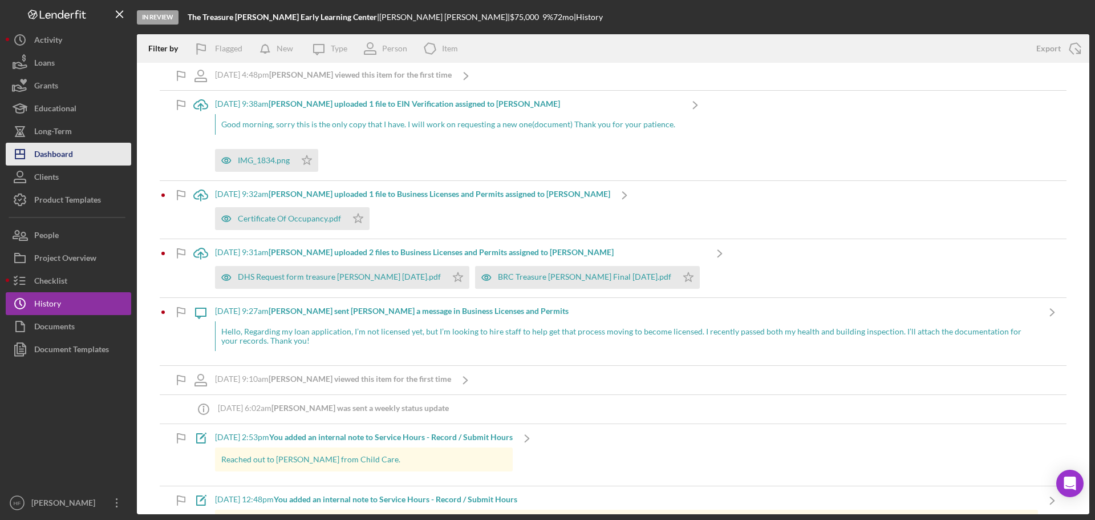
click at [61, 157] on div "Dashboard" at bounding box center [53, 156] width 39 height 26
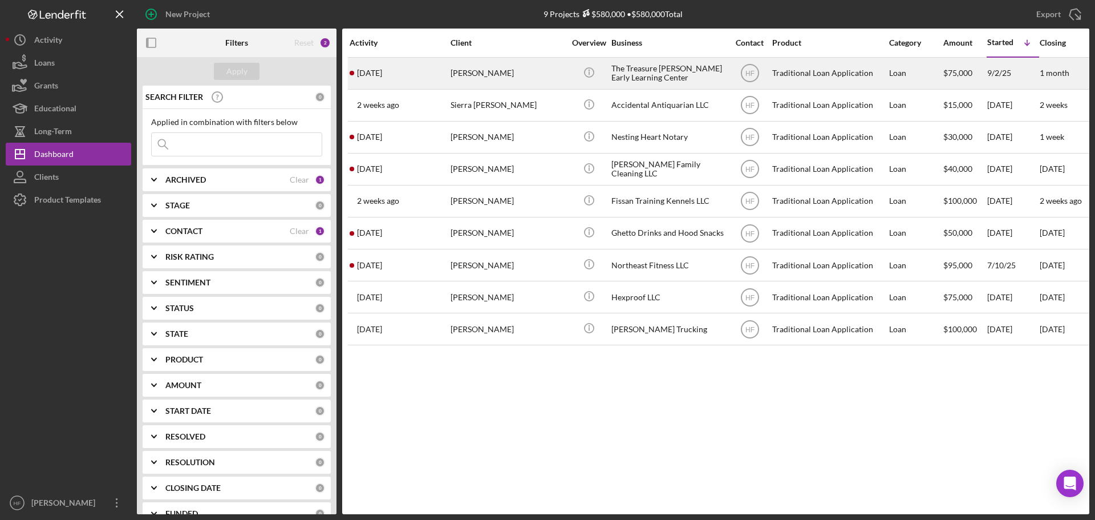
click at [448, 71] on div "[DATE] [PERSON_NAME]" at bounding box center [400, 73] width 100 height 30
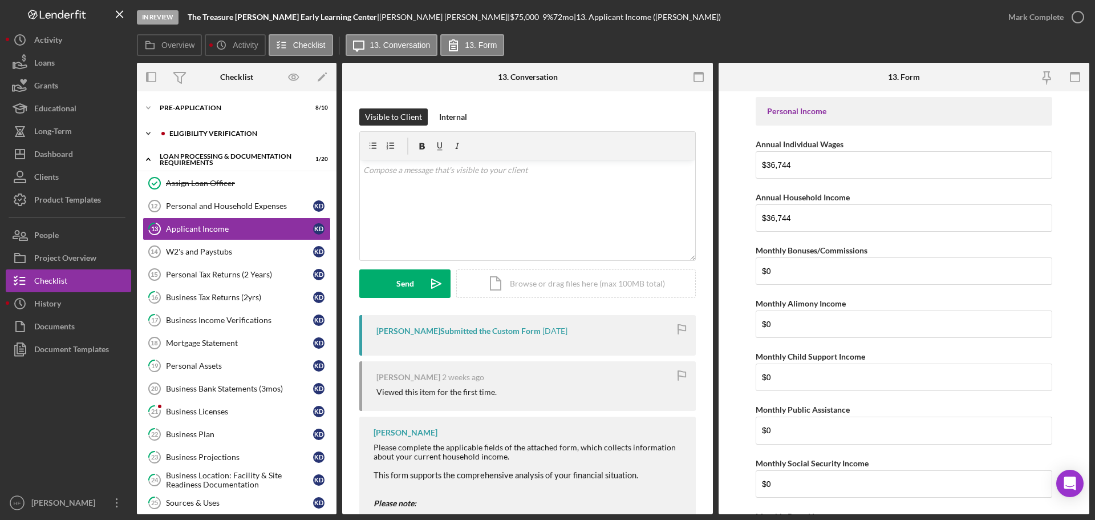
click at [149, 134] on polyline at bounding box center [148, 133] width 3 height 2
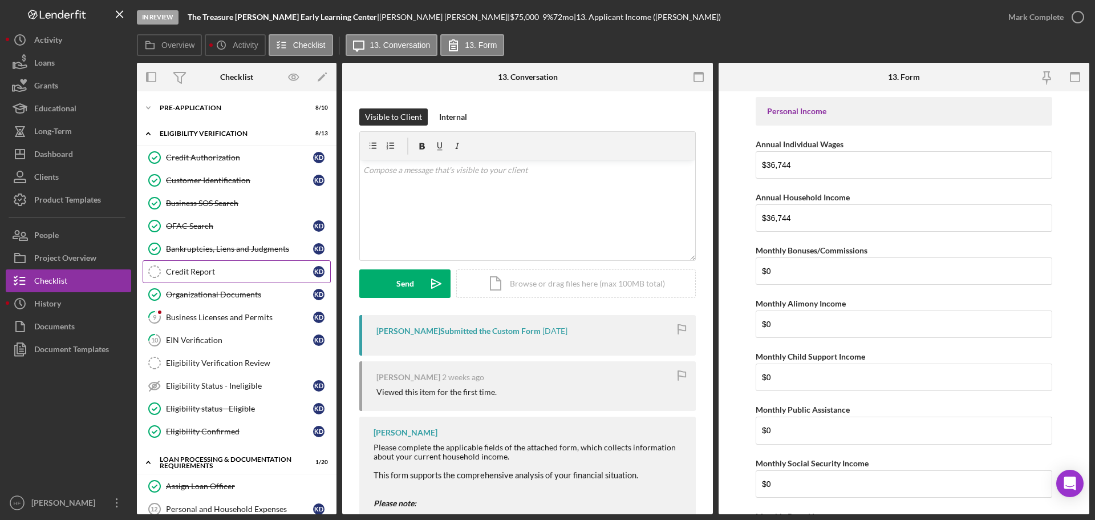
click at [224, 266] on link "Credit Report Credit Report K D" at bounding box center [237, 271] width 188 height 23
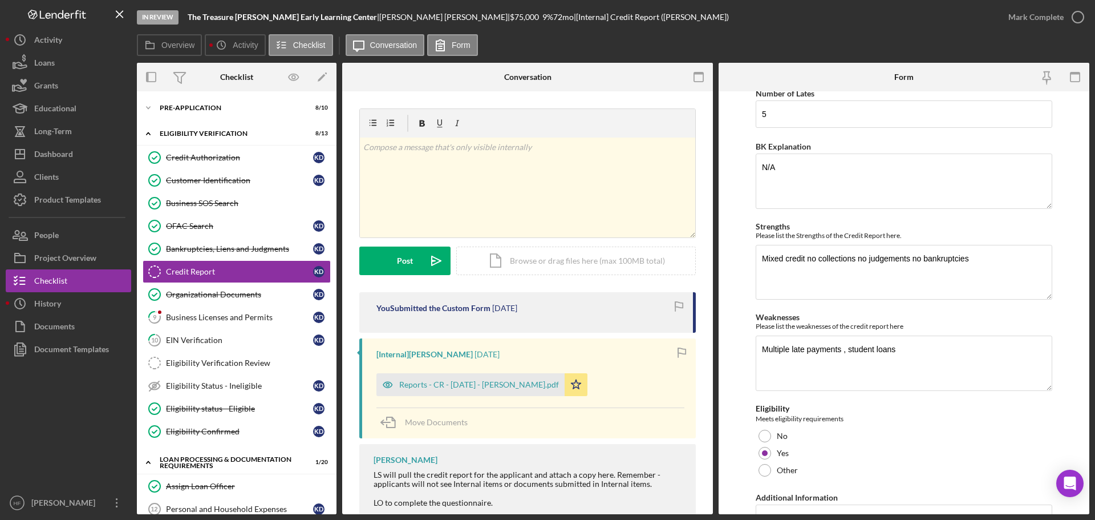
scroll to position [9, 0]
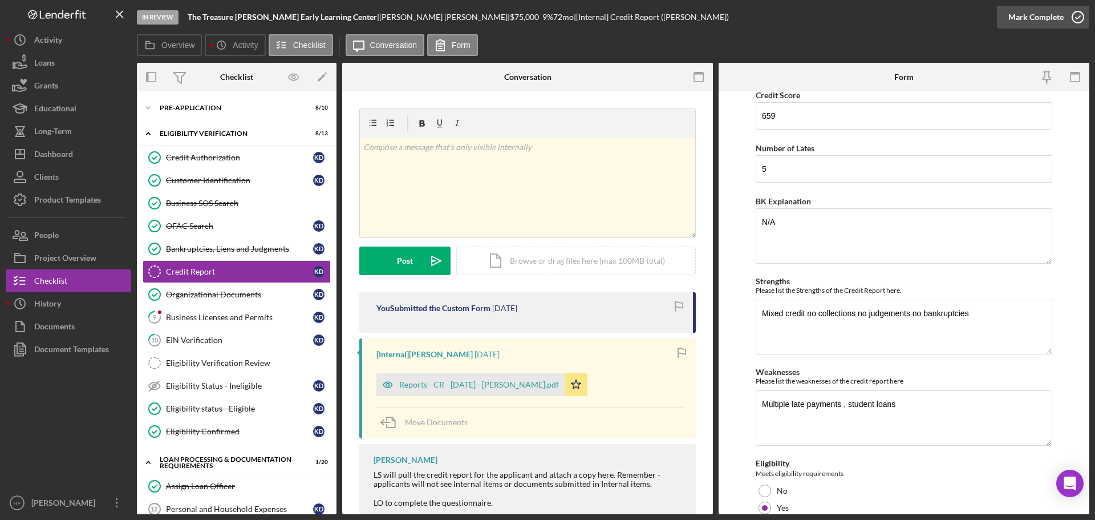
click at [1030, 16] on div "Mark Complete" at bounding box center [1036, 17] width 55 height 23
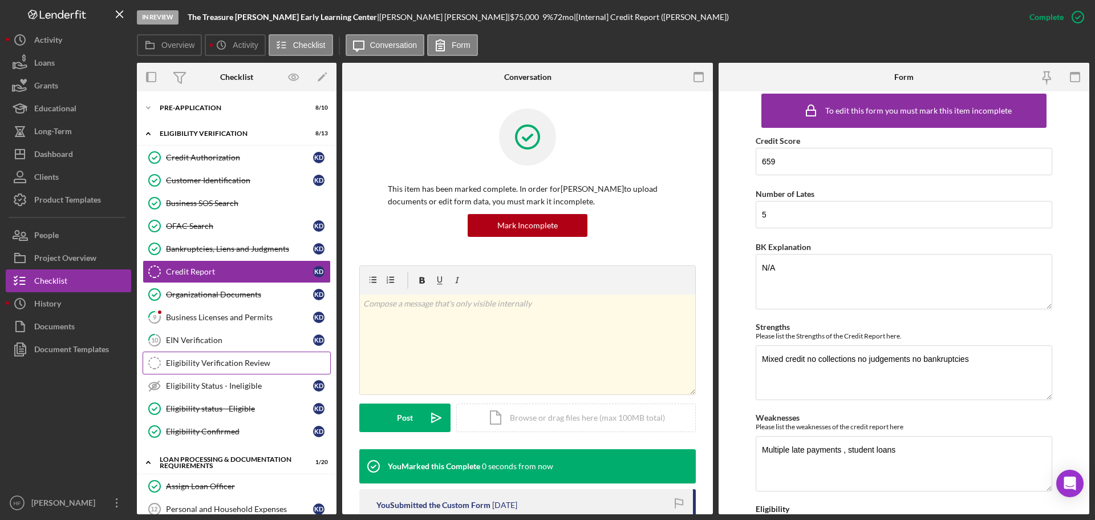
scroll to position [55, 0]
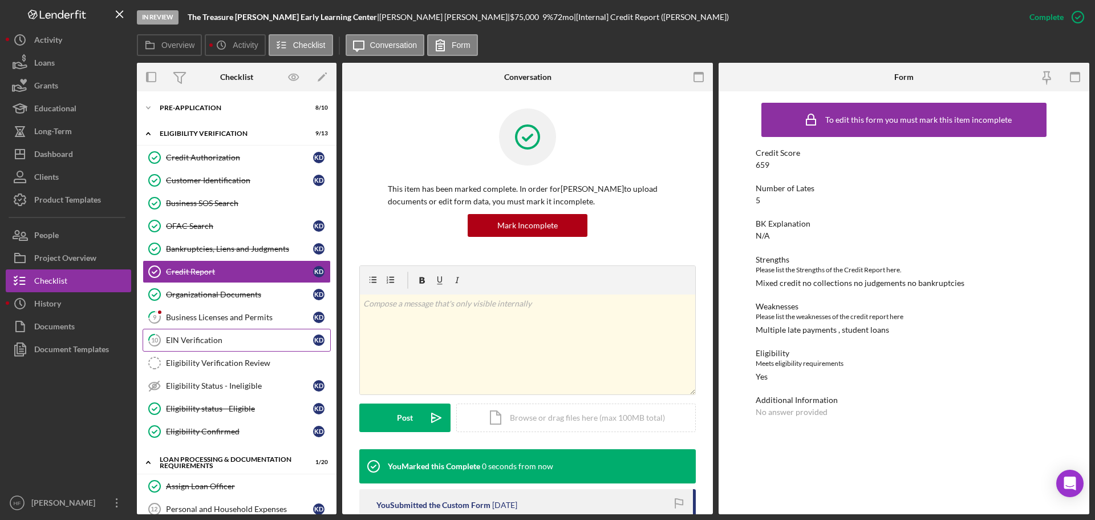
click at [216, 346] on link "10 EIN Verification K D" at bounding box center [237, 340] width 188 height 23
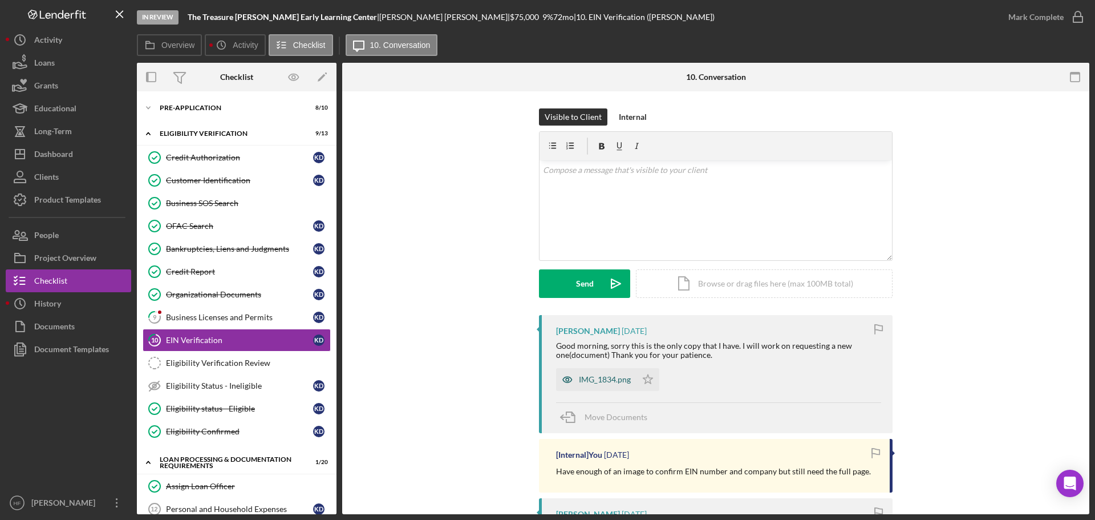
click at [598, 378] on div "IMG_1834.png" at bounding box center [605, 379] width 52 height 9
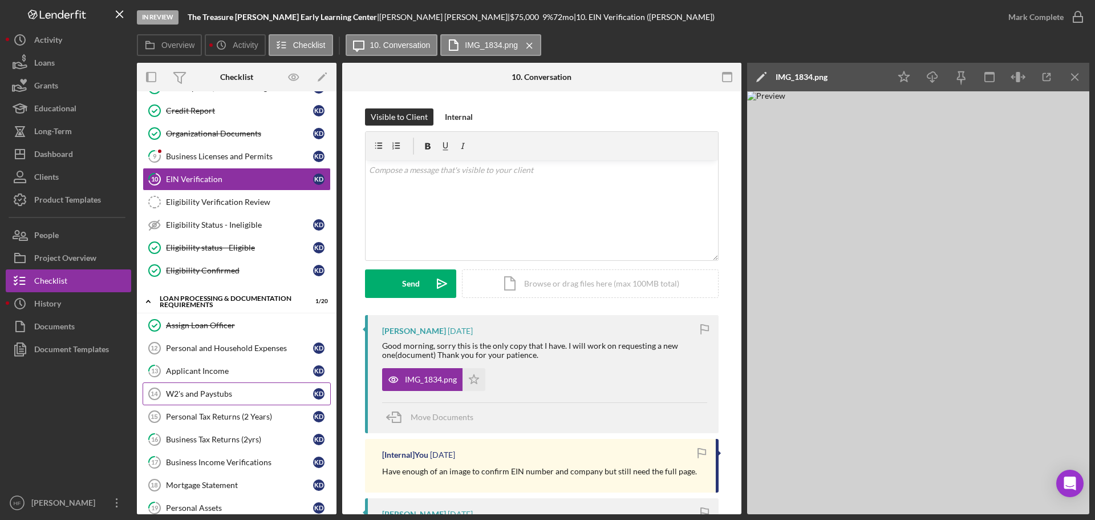
scroll to position [171, 0]
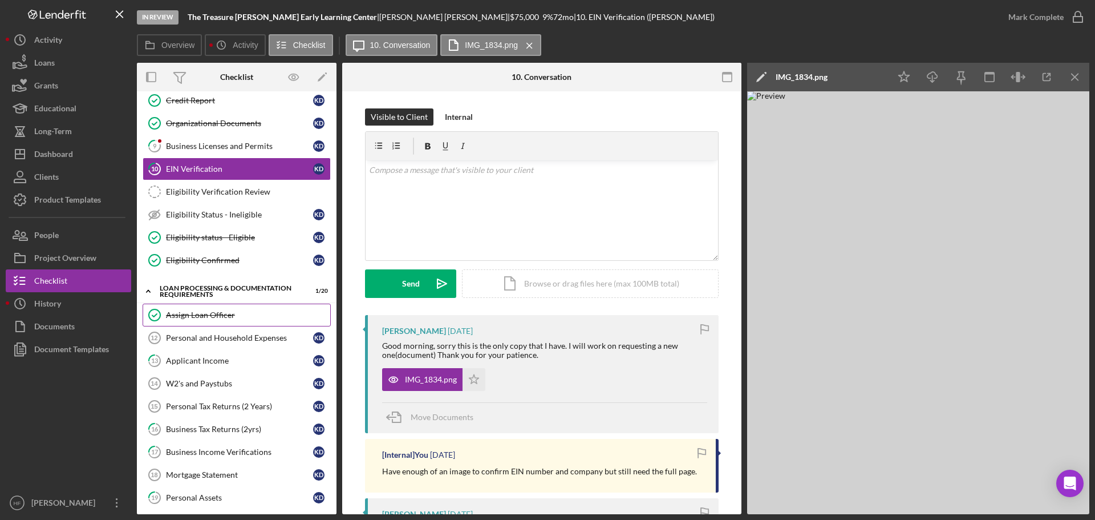
click at [226, 323] on link "Assign Loan Officer Assign Loan Officer" at bounding box center [237, 314] width 188 height 23
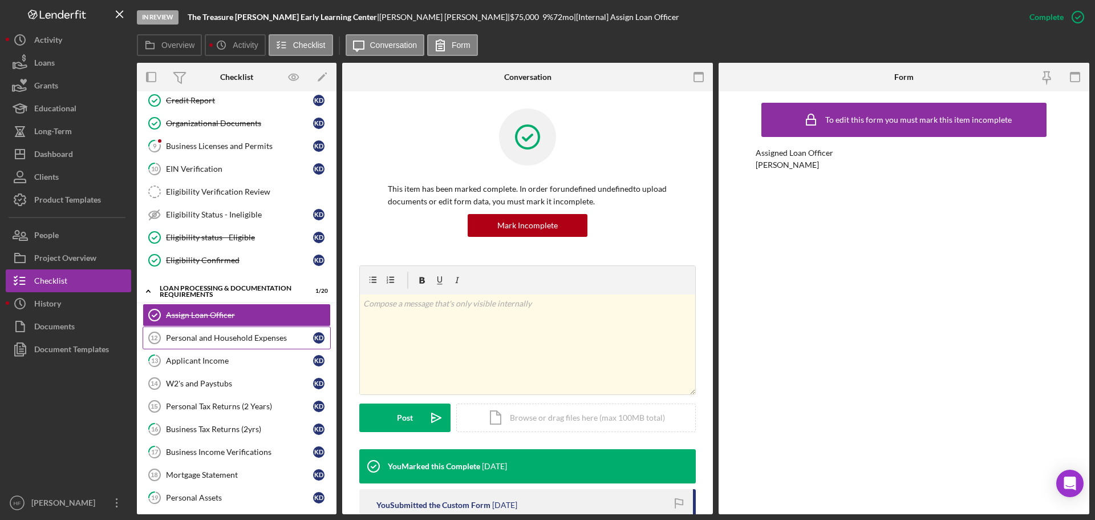
click at [236, 338] on div "Personal and Household Expenses" at bounding box center [239, 337] width 147 height 9
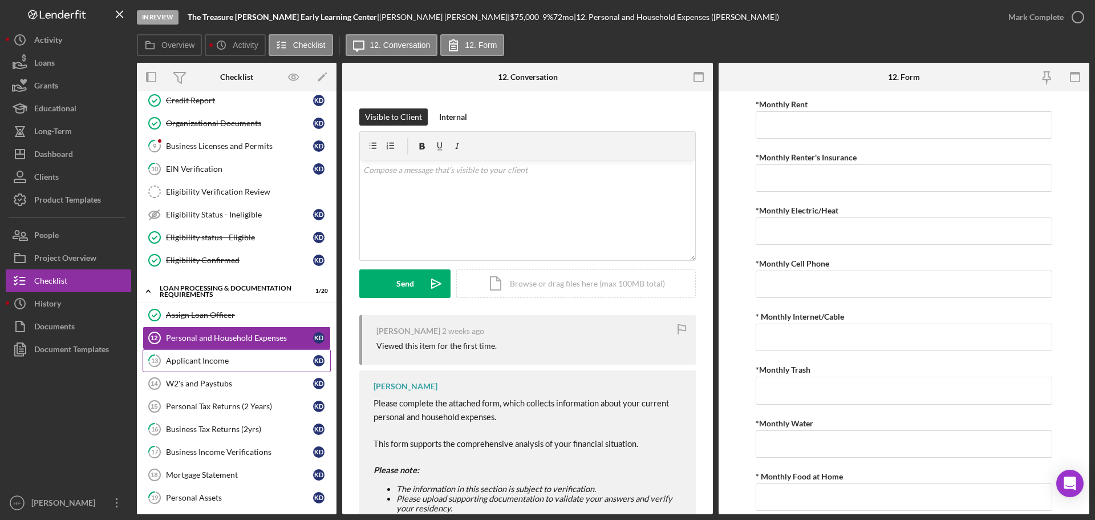
scroll to position [228, 0]
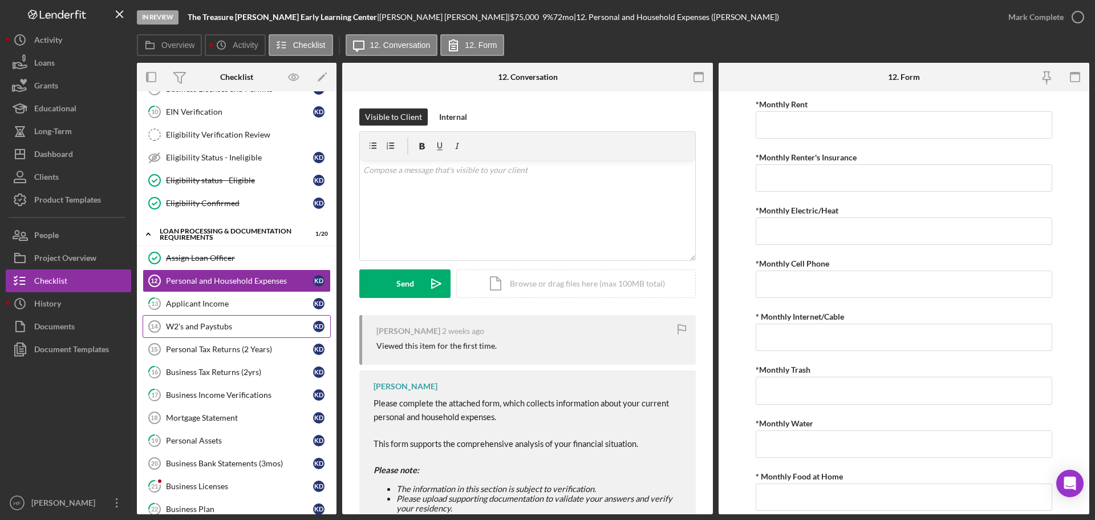
click at [244, 336] on link "W2's and Paystubs 14 W2's and Paystubs K D" at bounding box center [237, 326] width 188 height 23
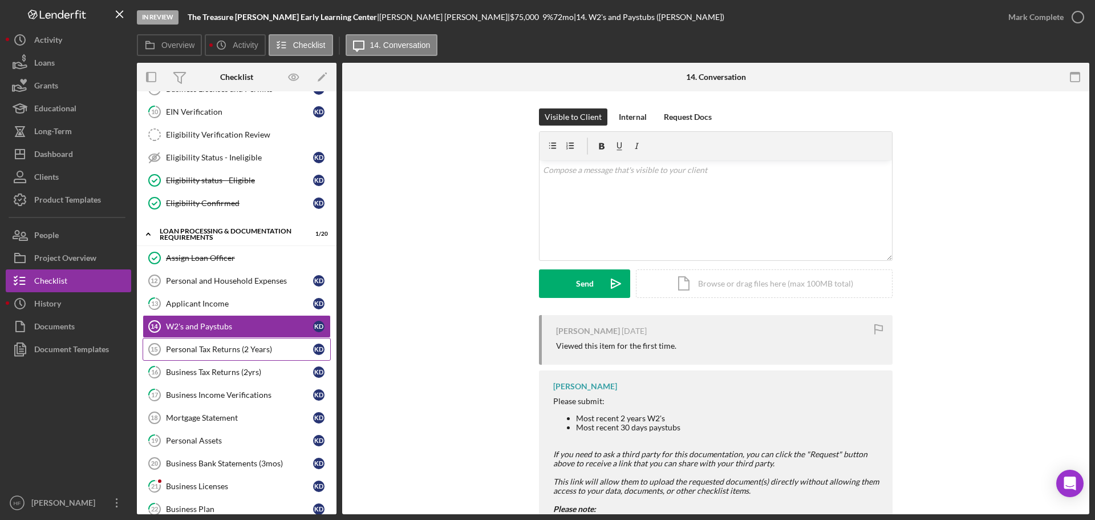
click at [248, 355] on link "Personal Tax Returns (2 Years) 15 Personal Tax Returns (2 Years) K D" at bounding box center [237, 349] width 188 height 23
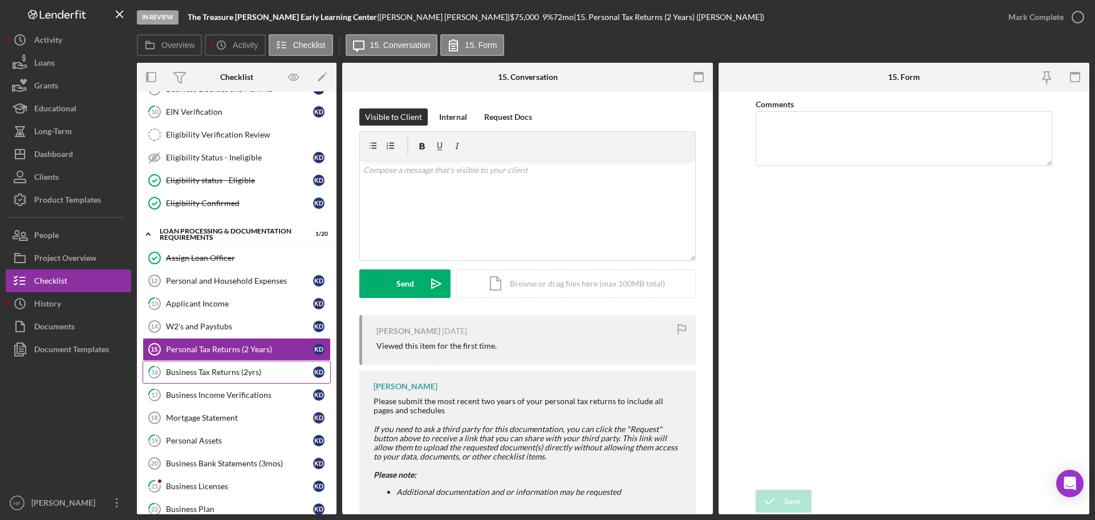
click at [253, 374] on div "Business Tax Returns (2yrs)" at bounding box center [239, 371] width 147 height 9
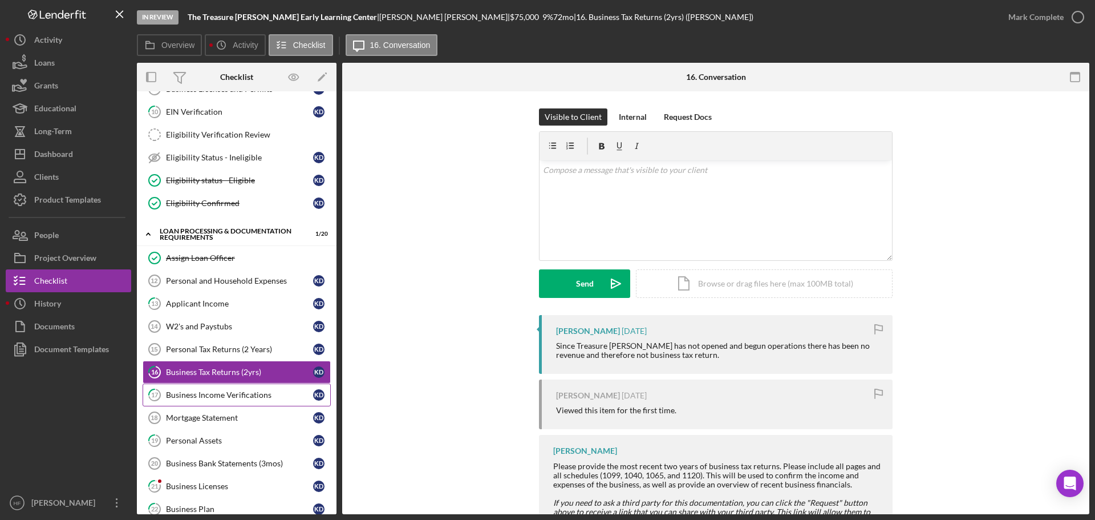
click at [254, 399] on div "Business Income Verifications" at bounding box center [239, 394] width 147 height 9
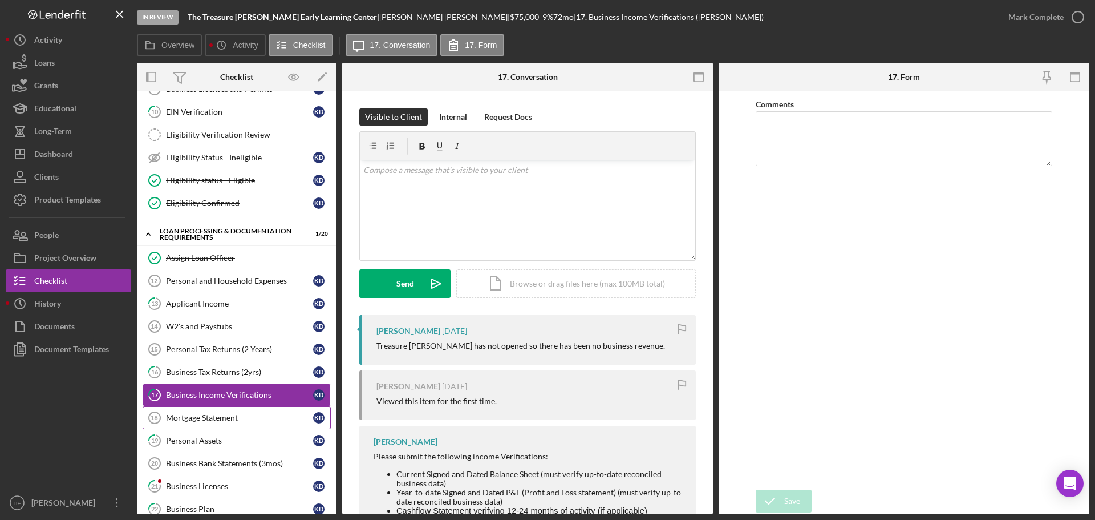
click at [251, 420] on div "Mortgage Statement" at bounding box center [239, 417] width 147 height 9
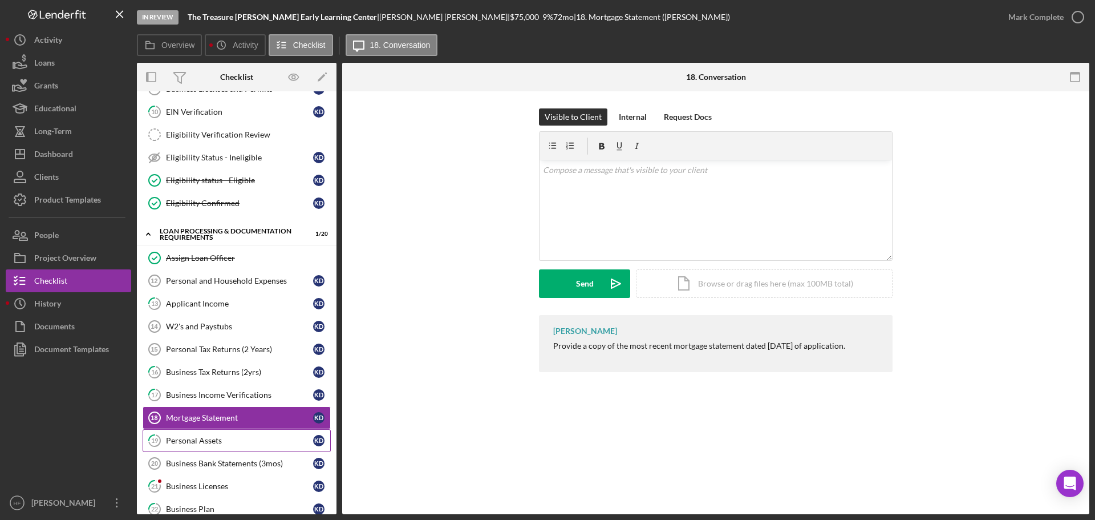
click at [255, 447] on link "19 Personal Assets K D" at bounding box center [237, 440] width 188 height 23
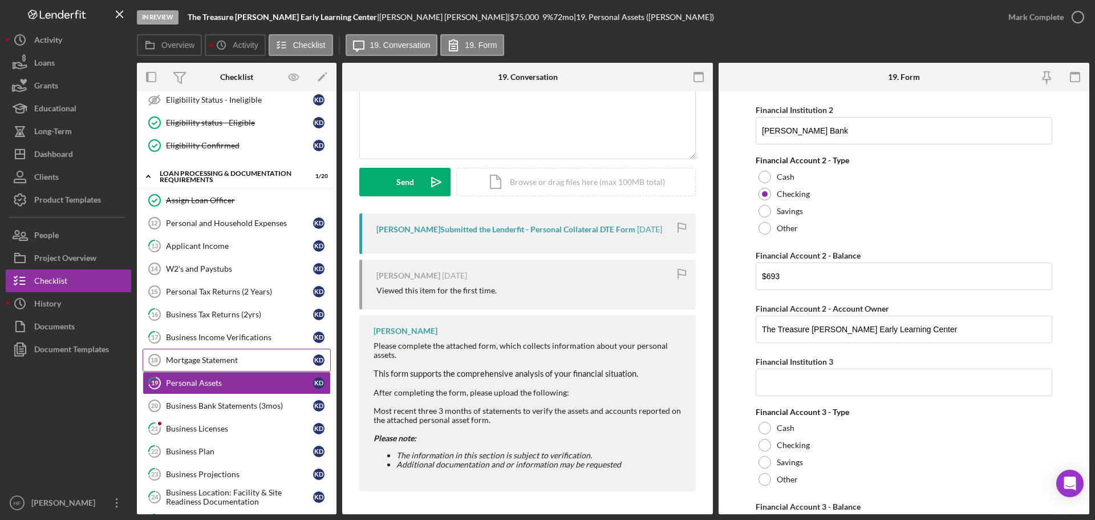
scroll to position [342, 0]
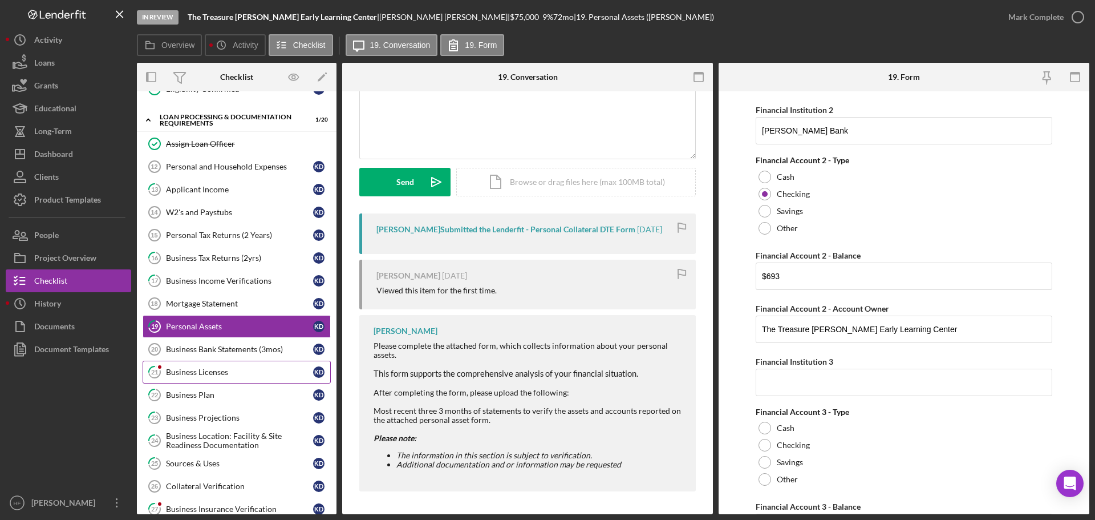
click at [211, 365] on link "21 Business Licenses K D" at bounding box center [237, 372] width 188 height 23
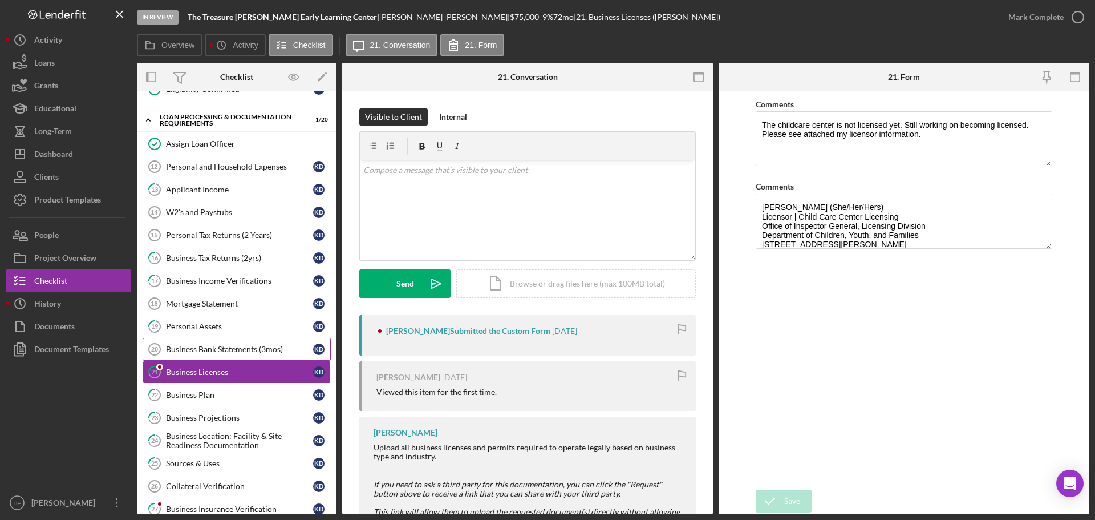
click at [218, 349] on div "Business Bank Statements (3mos)" at bounding box center [239, 349] width 147 height 9
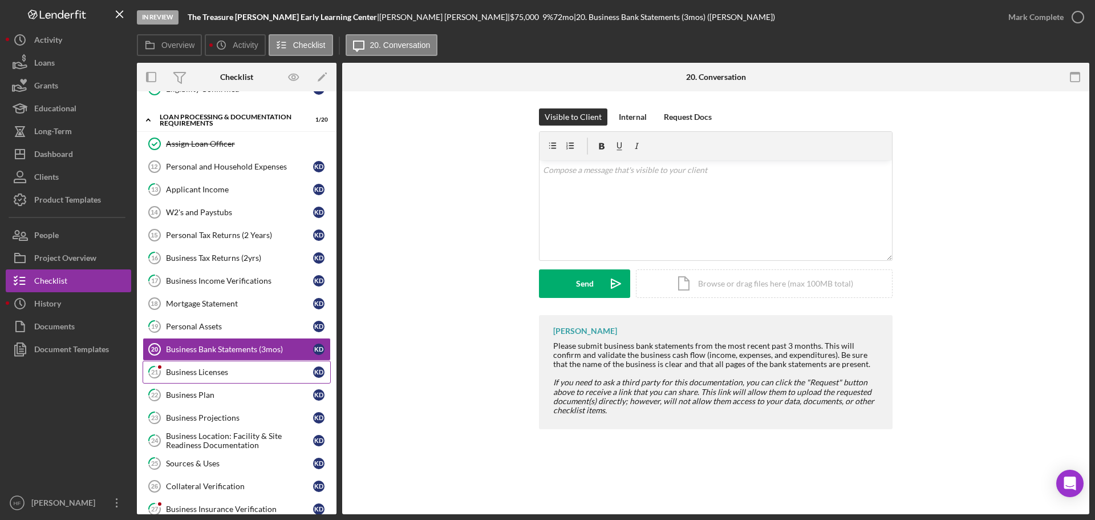
click at [221, 379] on link "21 Business Licenses K D" at bounding box center [237, 372] width 188 height 23
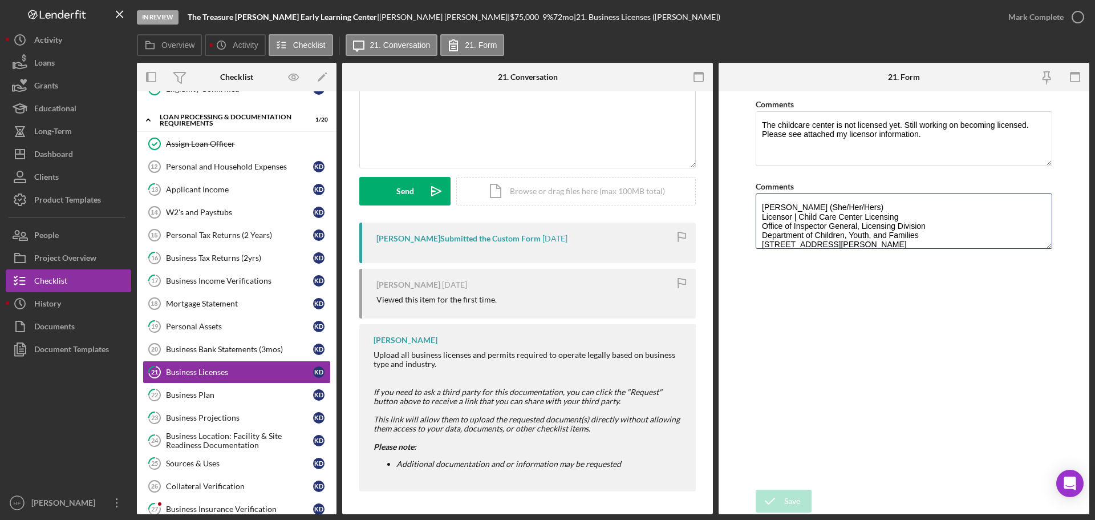
drag, startPoint x: 831, startPoint y: 243, endPoint x: 755, endPoint y: 189, distance: 93.4
click at [755, 189] on form "Comments The childcare center is not licensed yet. Still working on becoming li…" at bounding box center [904, 302] width 371 height 423
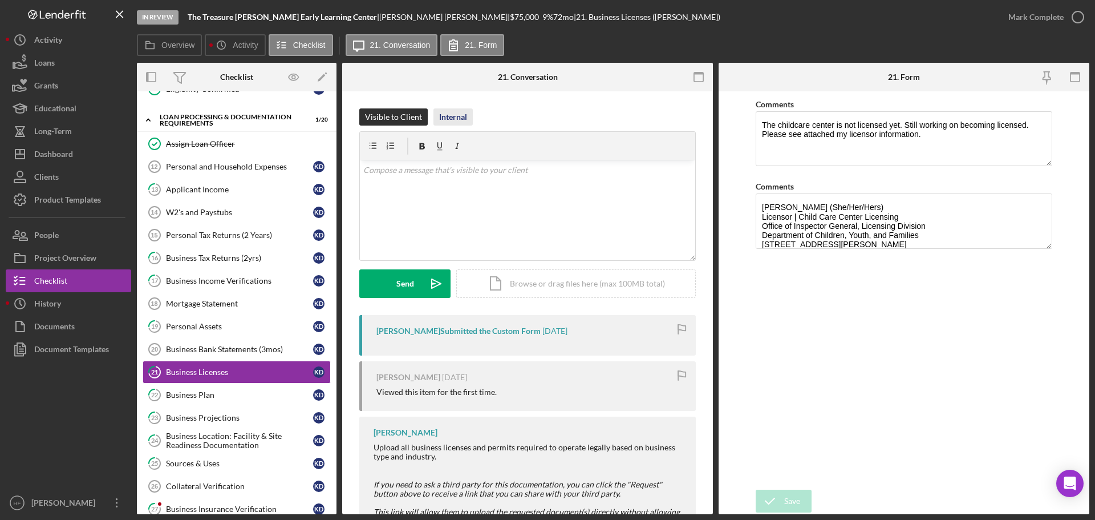
click at [455, 118] on div "Internal" at bounding box center [453, 116] width 28 height 17
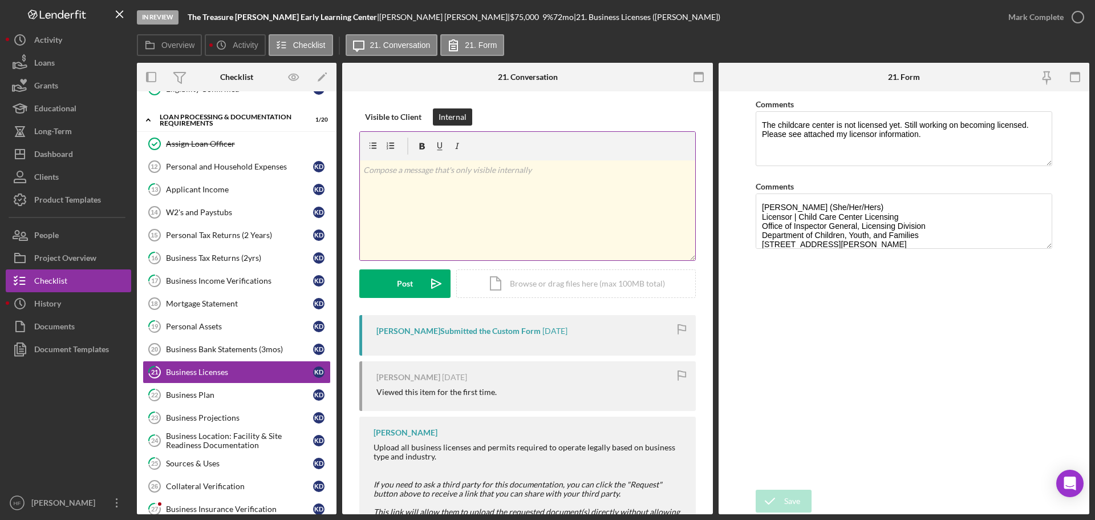
click at [472, 189] on div "v Color teal Color pink Remove color Add row above Add row below Add column bef…" at bounding box center [527, 210] width 335 height 100
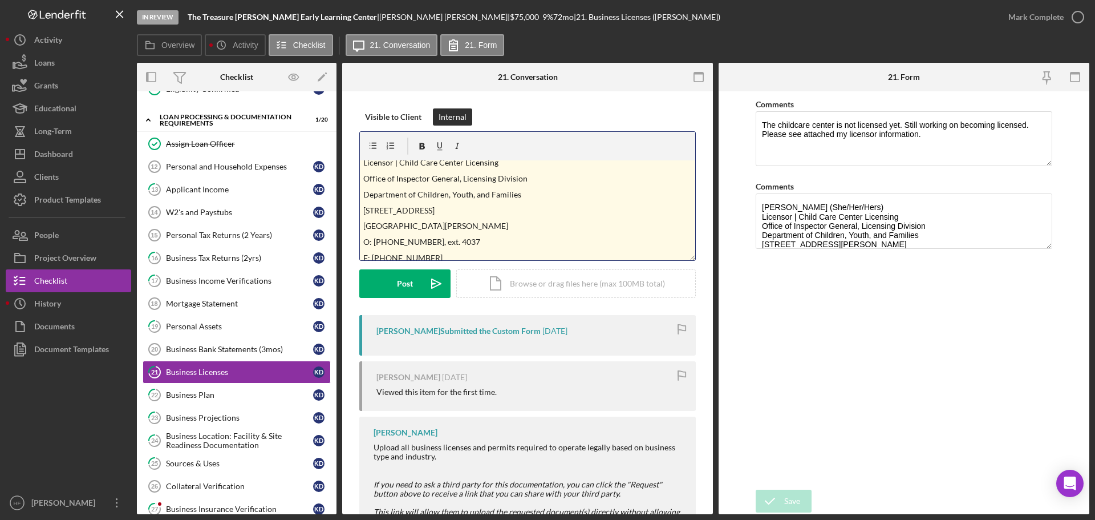
scroll to position [57, 0]
click at [398, 281] on div "Post" at bounding box center [405, 283] width 16 height 29
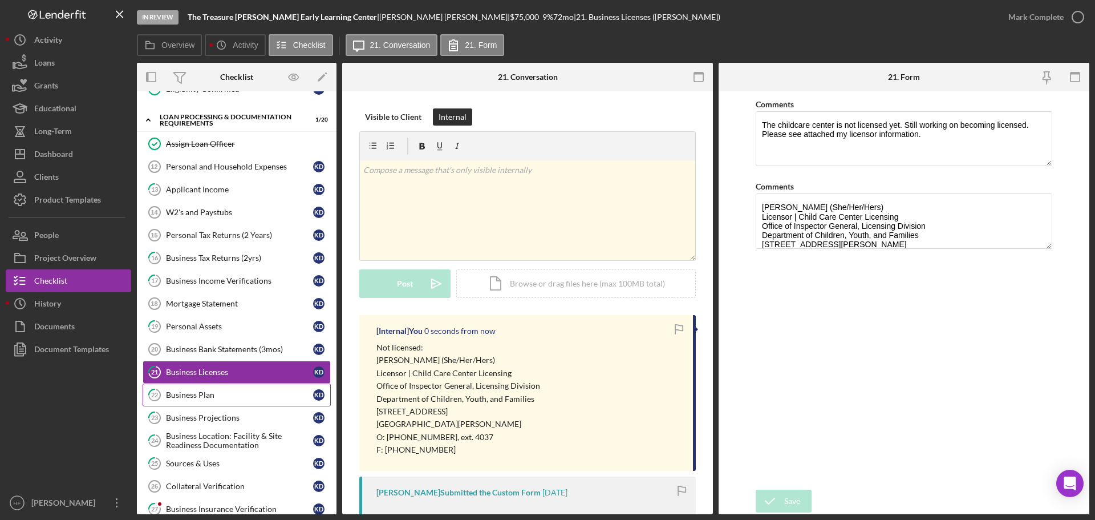
click at [179, 393] on div "Business Plan" at bounding box center [239, 394] width 147 height 9
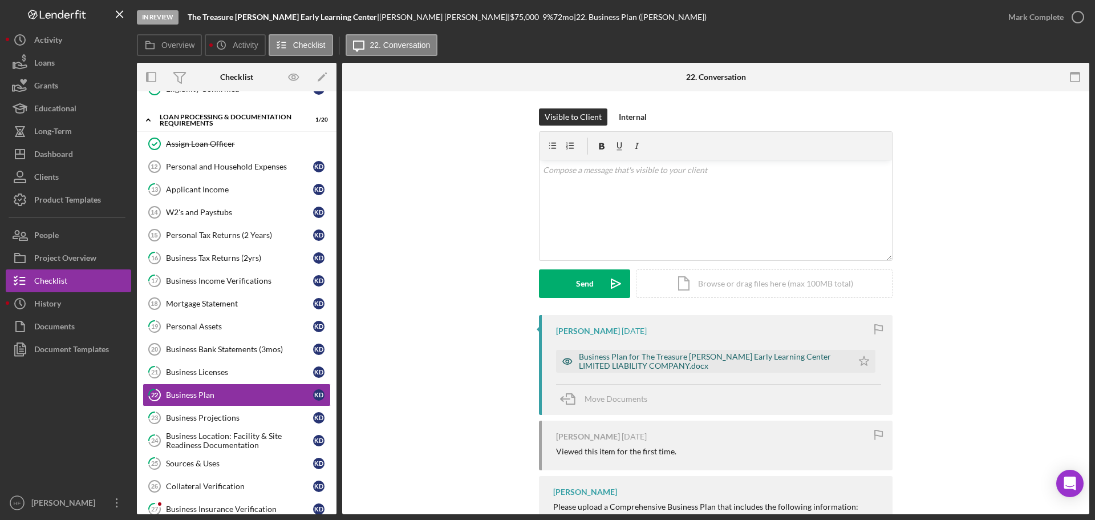
click at [650, 357] on div "Business Plan for The Treasure [PERSON_NAME] Early Learning Center LIMITED LIAB…" at bounding box center [713, 361] width 268 height 18
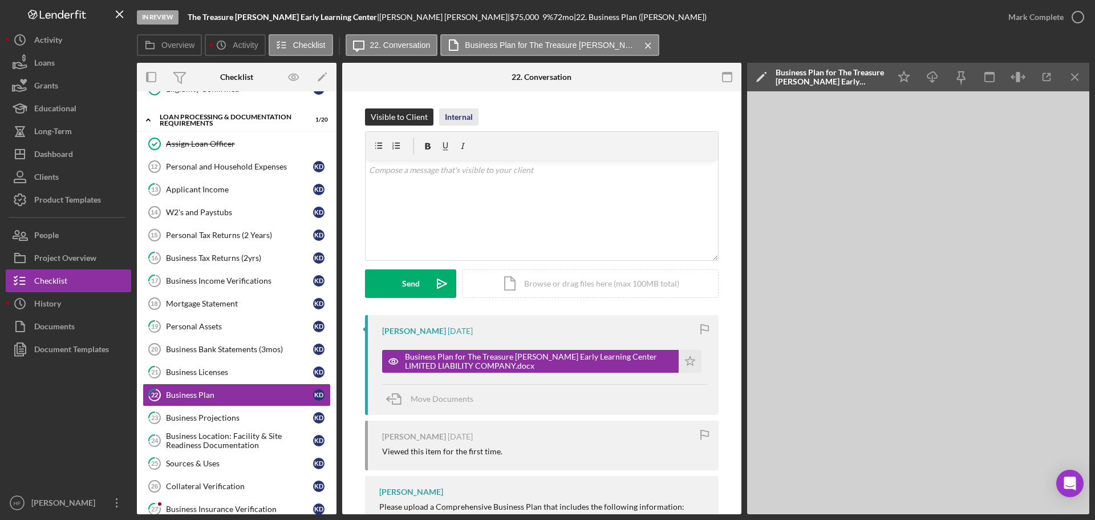
click at [457, 119] on div "Internal" at bounding box center [459, 116] width 28 height 17
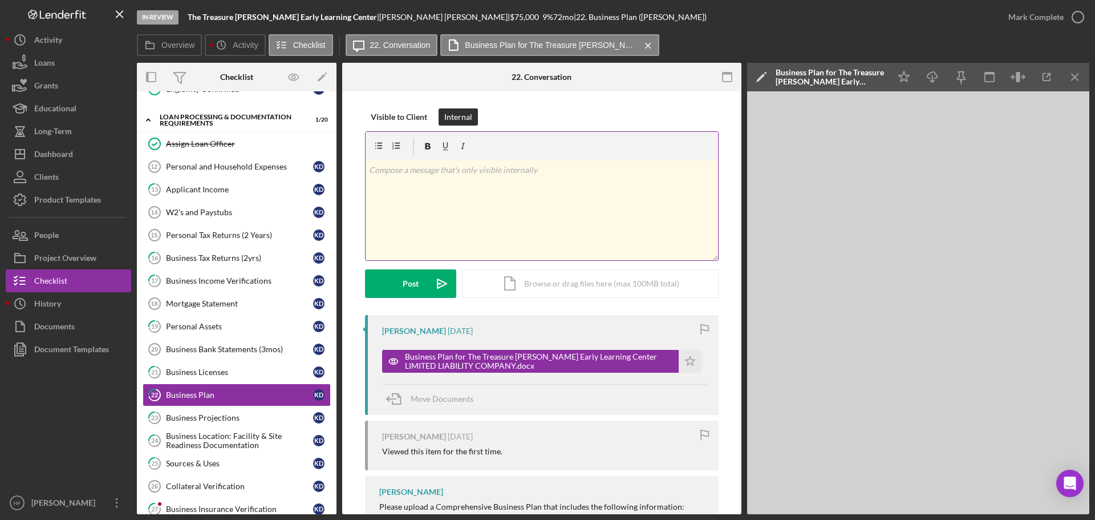
click at [493, 199] on div "v Color teal Color pink Remove color Add row above Add row below Add column bef…" at bounding box center [542, 210] width 353 height 100
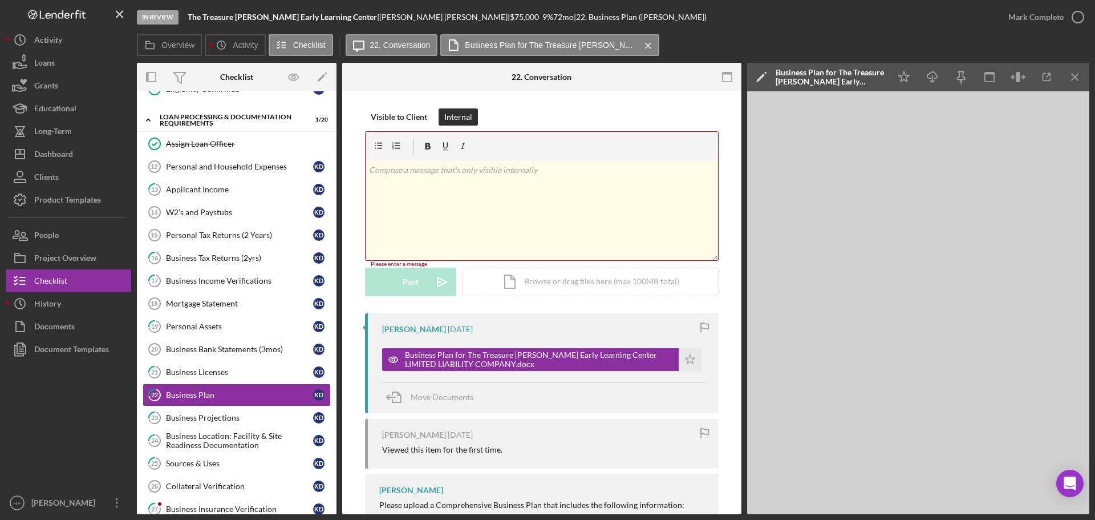
click at [676, 207] on div "v Color teal Color pink Remove color Add row above Add row below Add column bef…" at bounding box center [542, 210] width 353 height 100
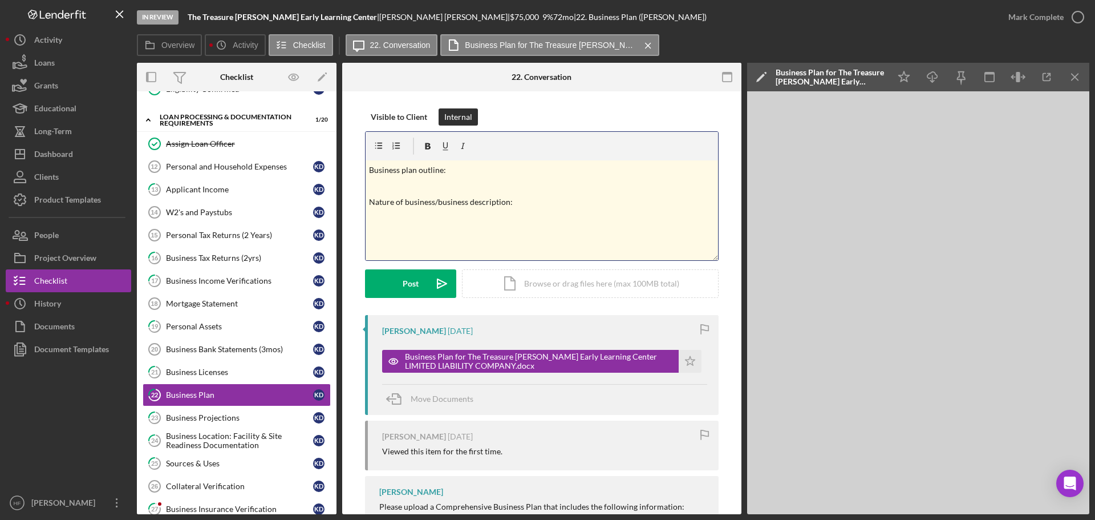
drag, startPoint x: 519, startPoint y: 200, endPoint x: 343, endPoint y: 211, distance: 176.0
click at [426, 143] on icon "button" at bounding box center [429, 146] width 6 height 6
click at [386, 234] on div "v Color teal Color pink Remove color Add row above Add row below Add column bef…" at bounding box center [542, 210] width 353 height 100
click at [373, 187] on p at bounding box center [542, 186] width 346 height 13
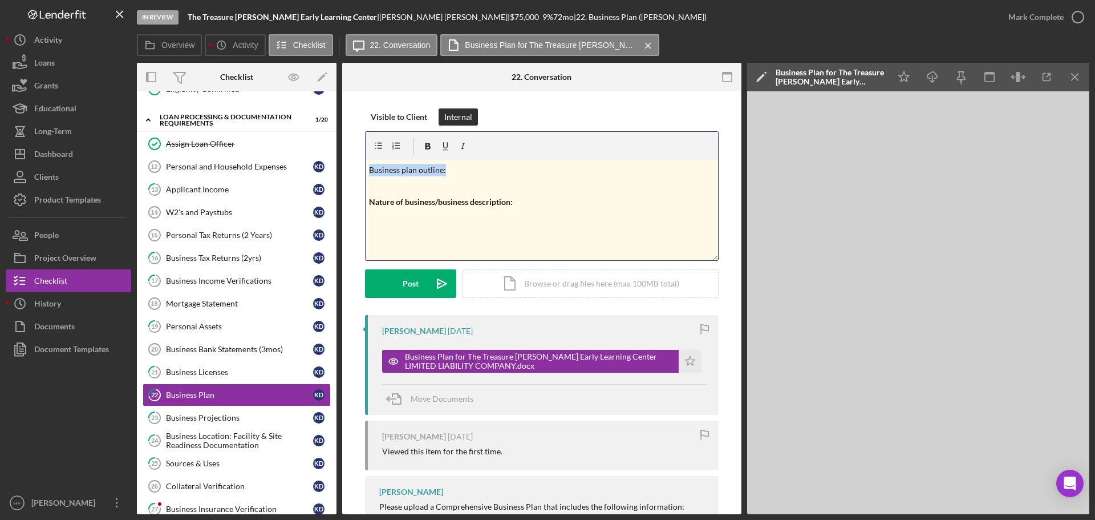
drag, startPoint x: 459, startPoint y: 169, endPoint x: 343, endPoint y: 172, distance: 115.8
click at [426, 145] on icon "button" at bounding box center [429, 146] width 6 height 6
click at [370, 196] on p "Nature of business/business description:" at bounding box center [542, 202] width 346 height 13
click at [366, 200] on div "v Color teal Color pink Remove color Add row above Add row below Add column bef…" at bounding box center [542, 210] width 353 height 100
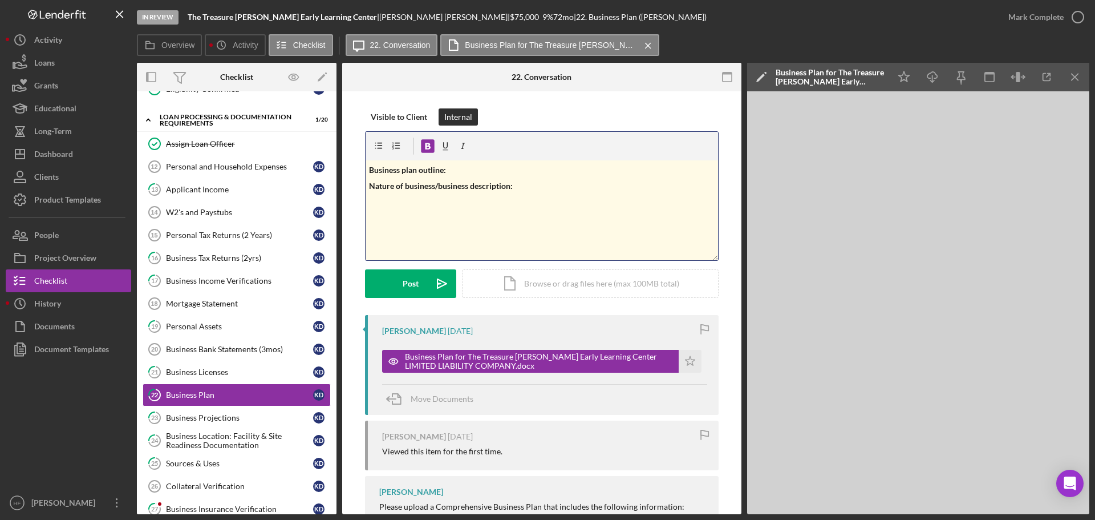
click at [367, 202] on div "v Color teal Color pink Remove color Add row above Add row below Add column bef…" at bounding box center [542, 210] width 353 height 100
click at [536, 201] on div "v Color teal Color pink Remove color Add row above Add row below Add column bef…" at bounding box center [542, 210] width 353 height 100
click at [407, 209] on div "v Color teal Color pink Remove color Add row above Add row below Add column bef…" at bounding box center [542, 210] width 353 height 100
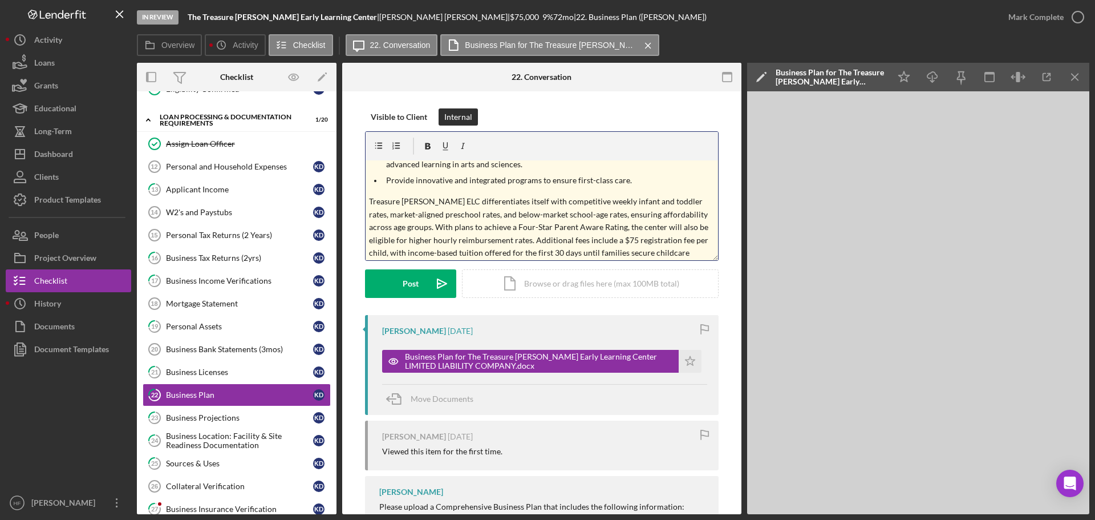
scroll to position [198, 0]
click at [709, 257] on div "v Color teal Color pink Remove color Add row above Add row below Add column bef…" at bounding box center [542, 195] width 354 height 129
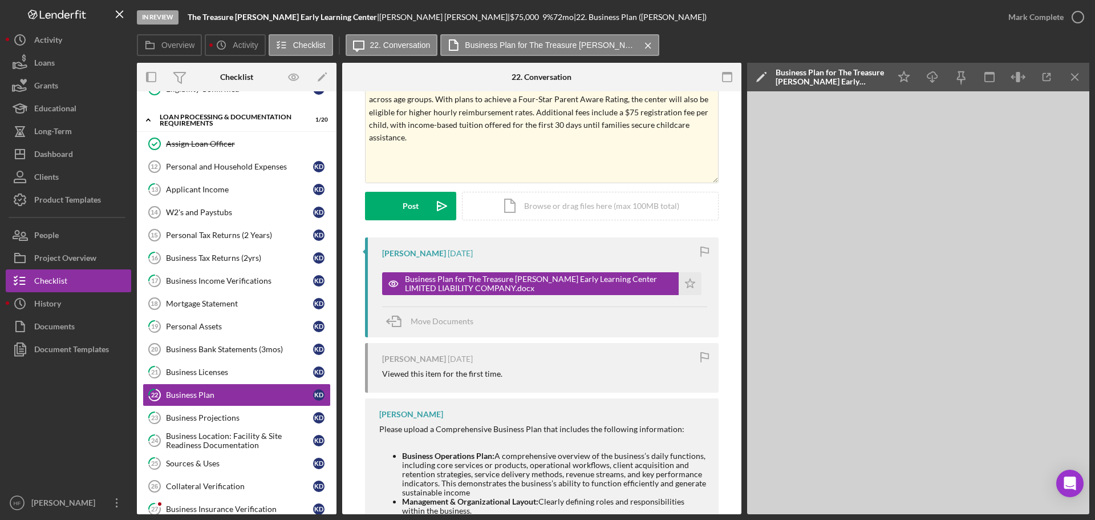
scroll to position [114, 0]
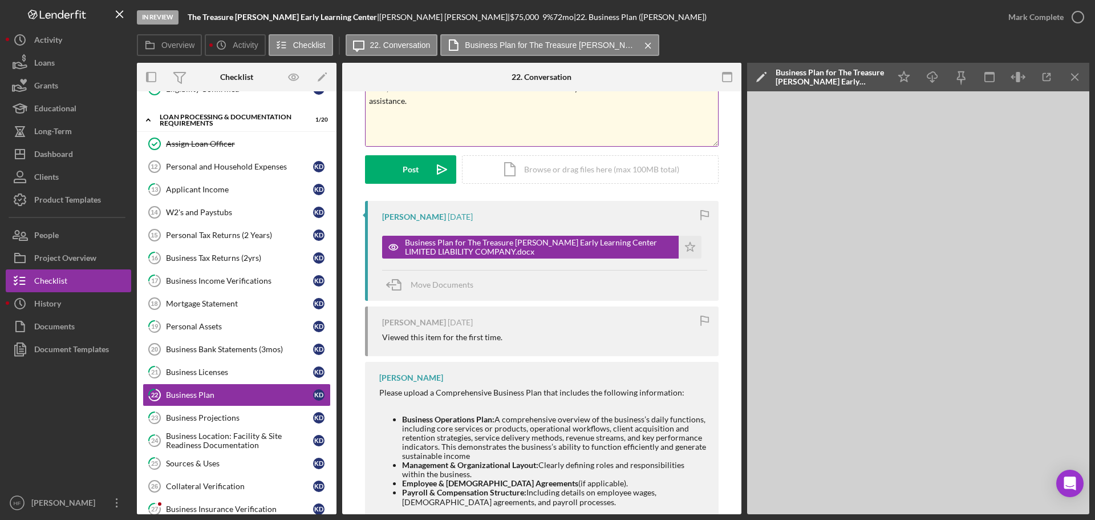
click at [392, 111] on p at bounding box center [542, 117] width 346 height 13
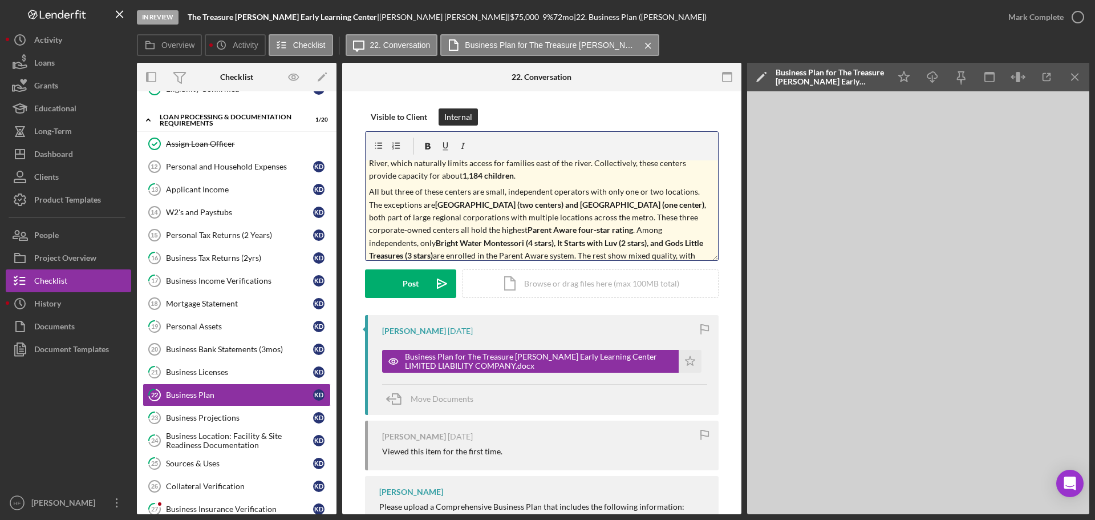
scroll to position [504, 0]
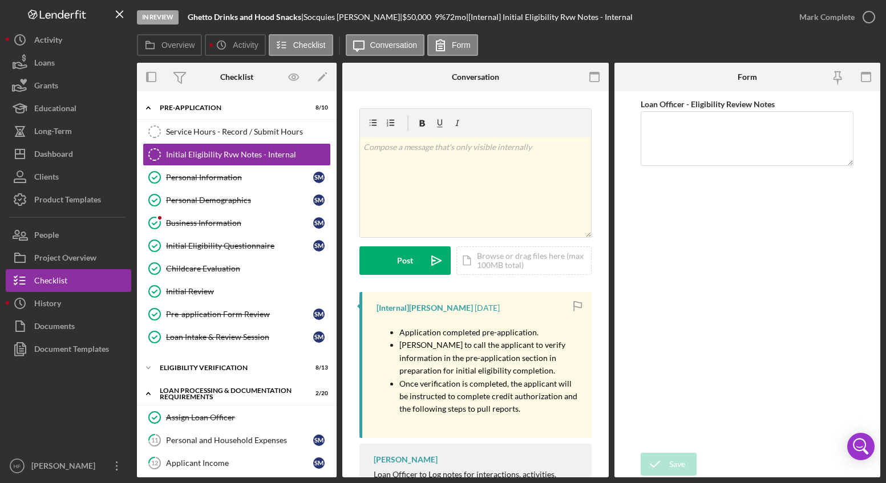
scroll to position [48, 0]
